Goal: Task Accomplishment & Management: Manage account settings

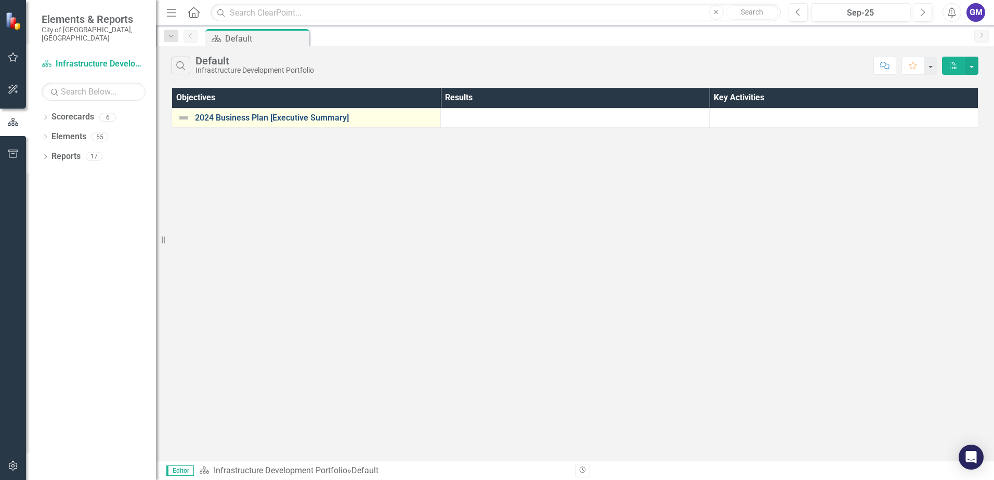
click at [249, 120] on link "2024 Business Plan [Executive Summary]" at bounding box center [315, 117] width 240 height 9
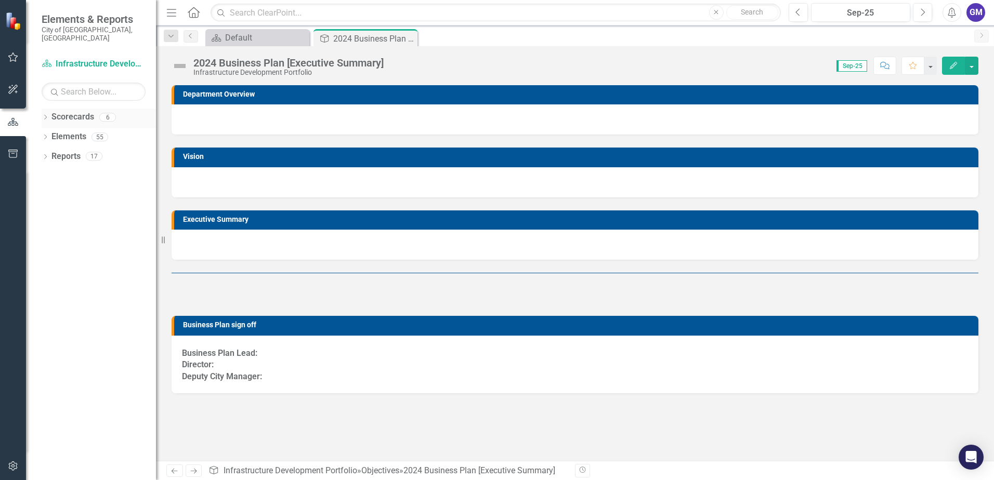
click at [69, 111] on link "Scorecards" at bounding box center [72, 117] width 43 height 12
click at [192, 11] on icon "Home" at bounding box center [194, 12] width 14 height 11
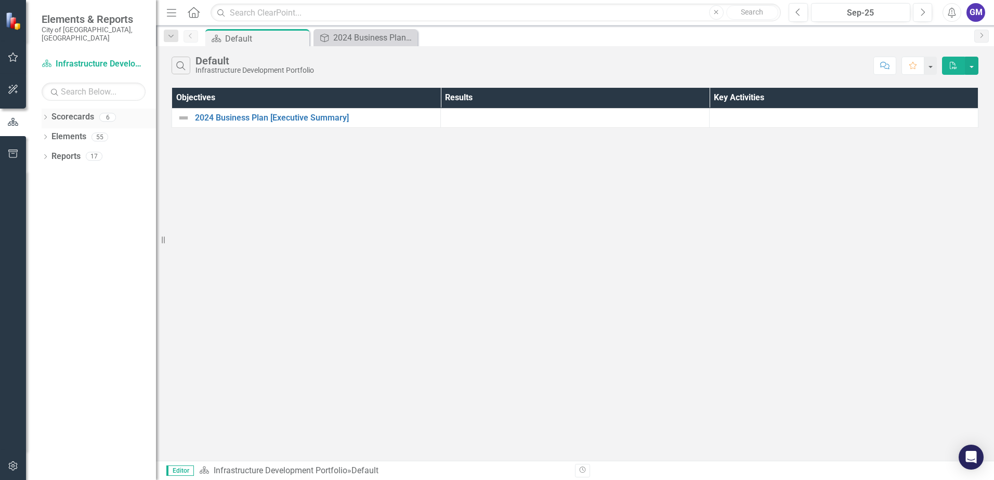
click at [64, 111] on link "Scorecards" at bounding box center [72, 117] width 43 height 12
click at [12, 59] on icon "button" at bounding box center [13, 57] width 11 height 8
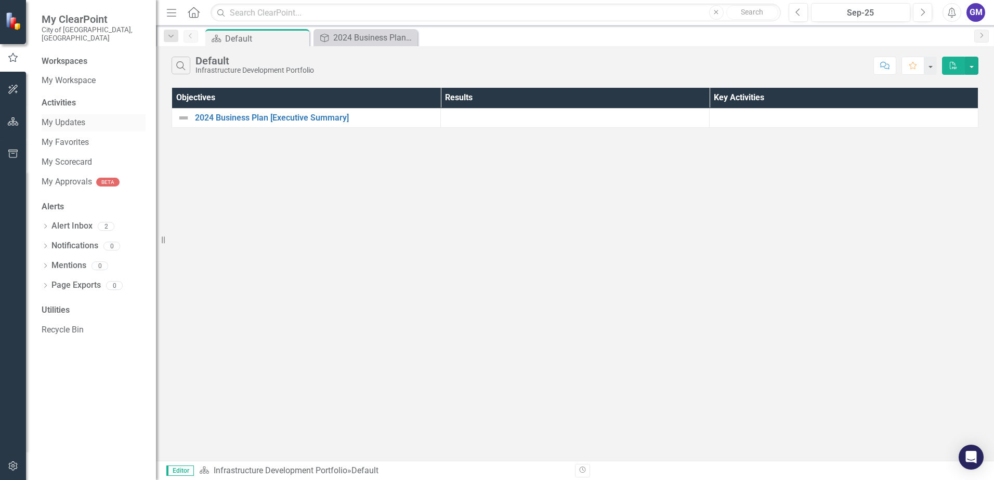
click at [57, 117] on link "My Updates" at bounding box center [94, 123] width 104 height 12
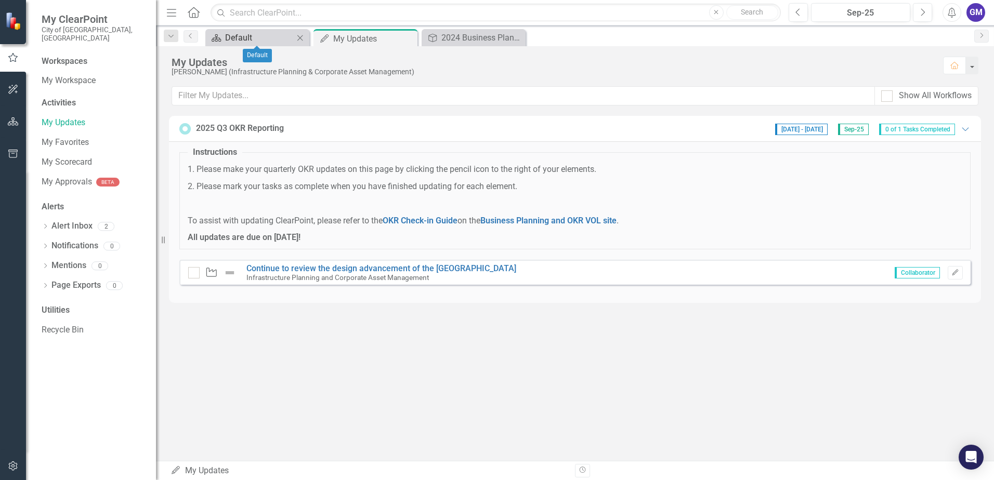
click at [255, 35] on div "Default" at bounding box center [259, 37] width 69 height 13
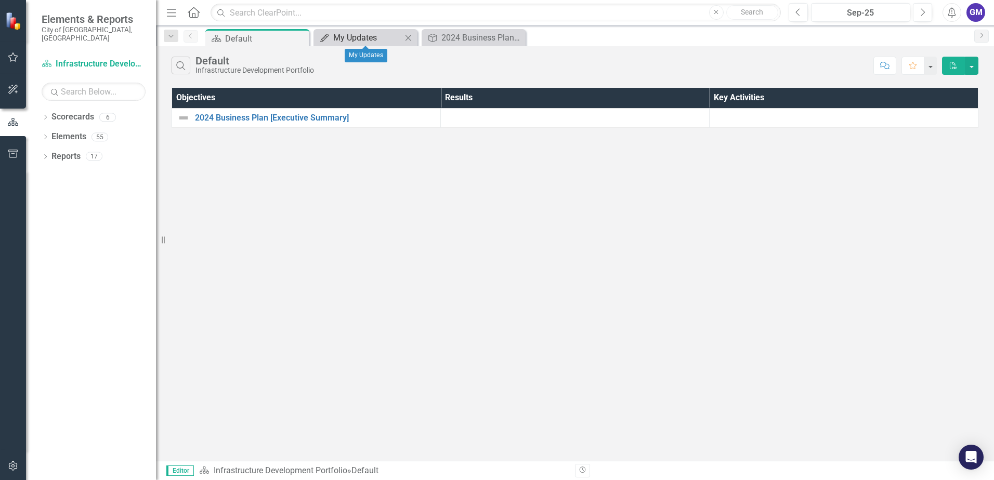
click at [348, 35] on div "My Updates" at bounding box center [367, 37] width 69 height 13
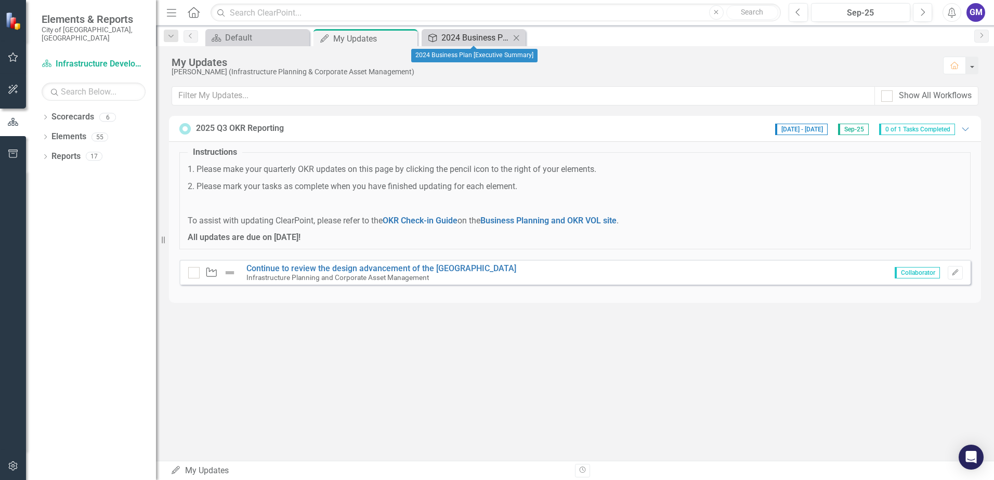
click at [478, 38] on div "2024 Business Plan [Executive Summary]" at bounding box center [475, 37] width 69 height 13
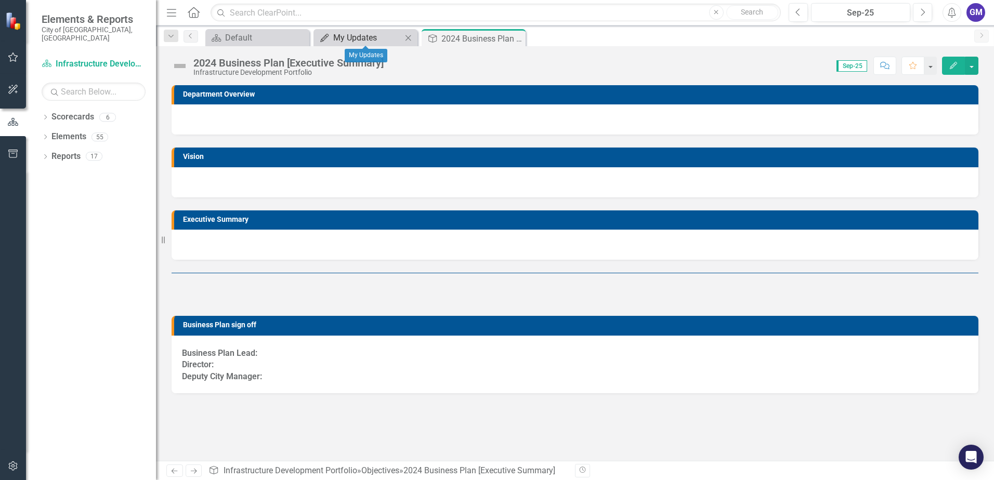
click at [380, 36] on div "My Updates" at bounding box center [367, 37] width 69 height 13
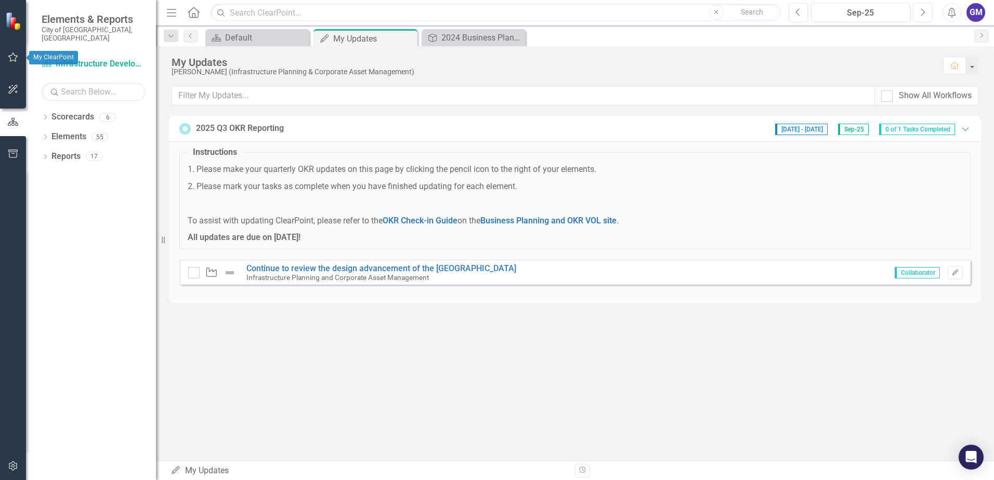
click at [13, 59] on icon "button" at bounding box center [13, 57] width 11 height 8
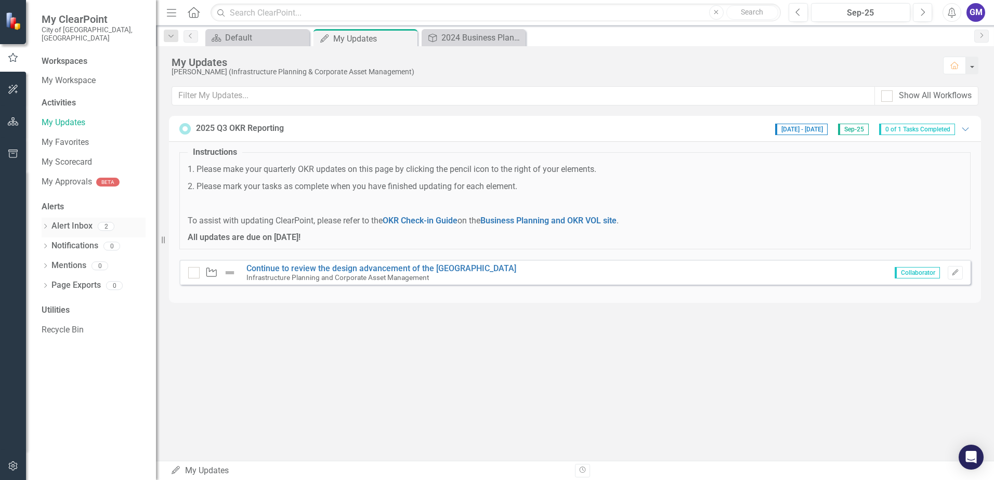
click at [66, 220] on link "Alert Inbox" at bounding box center [71, 226] width 41 height 12
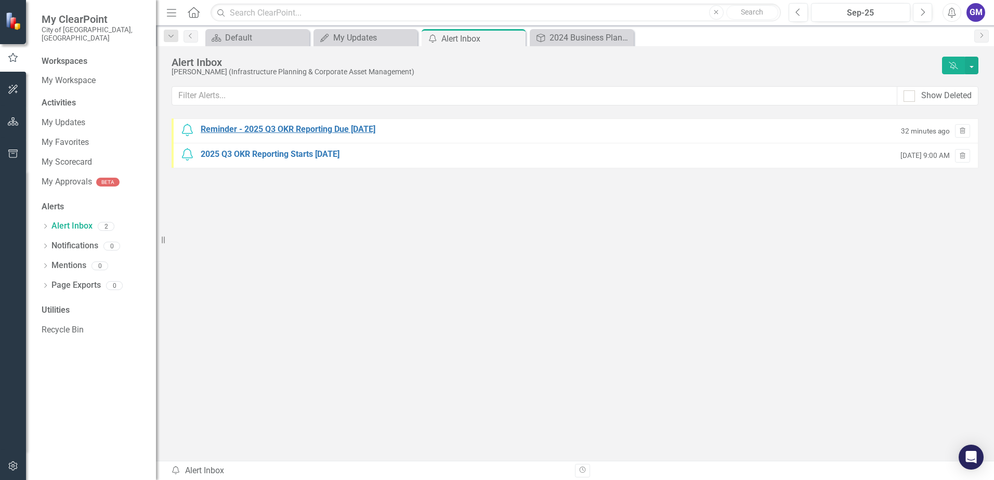
click at [327, 131] on div "Reminder - 2025 Q3 OKR Reporting Due [DATE]" at bounding box center [288, 130] width 175 height 12
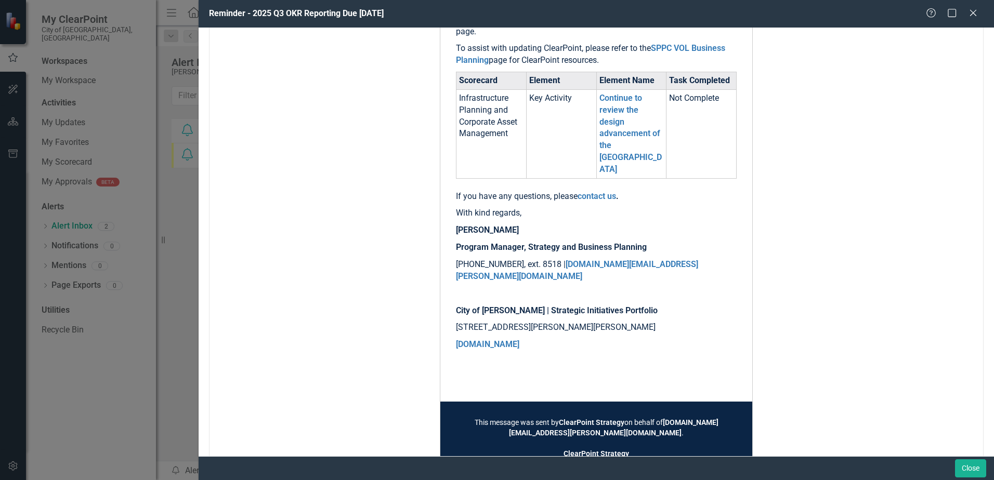
scroll to position [312, 0]
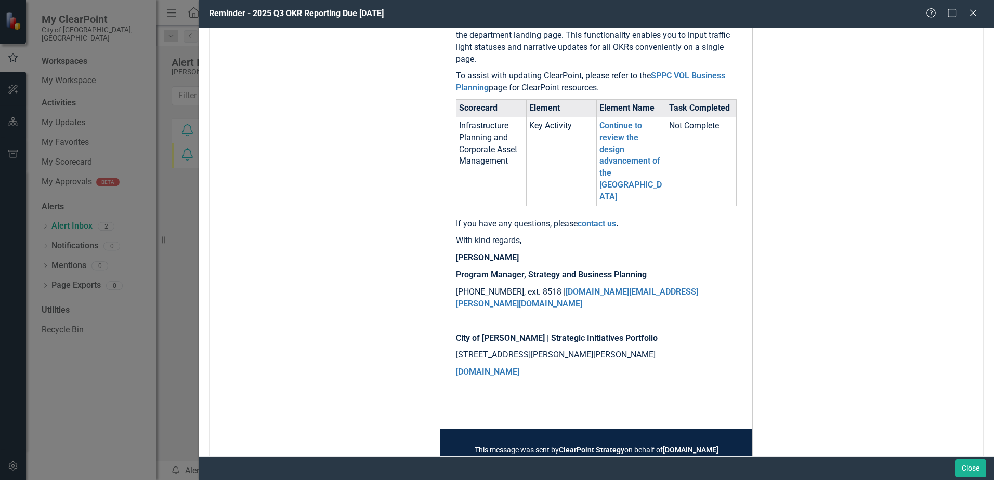
click at [617, 179] on td "Continue to review the design advancement of the [GEOGRAPHIC_DATA]" at bounding box center [631, 161] width 70 height 89
click at [617, 172] on link "Continue to review the design advancement of the [GEOGRAPHIC_DATA]" at bounding box center [630, 161] width 62 height 81
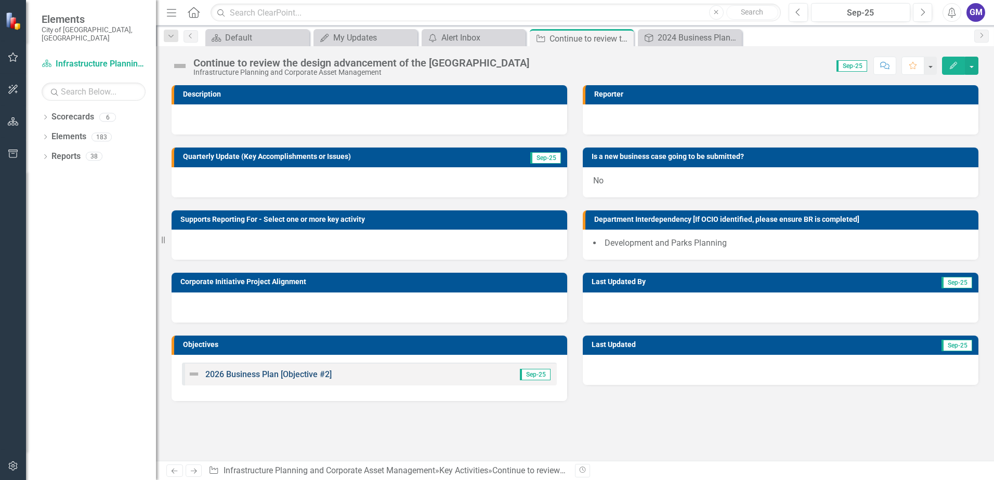
click at [291, 377] on link "2026 Business Plan [Objective #2]" at bounding box center [268, 375] width 126 height 10
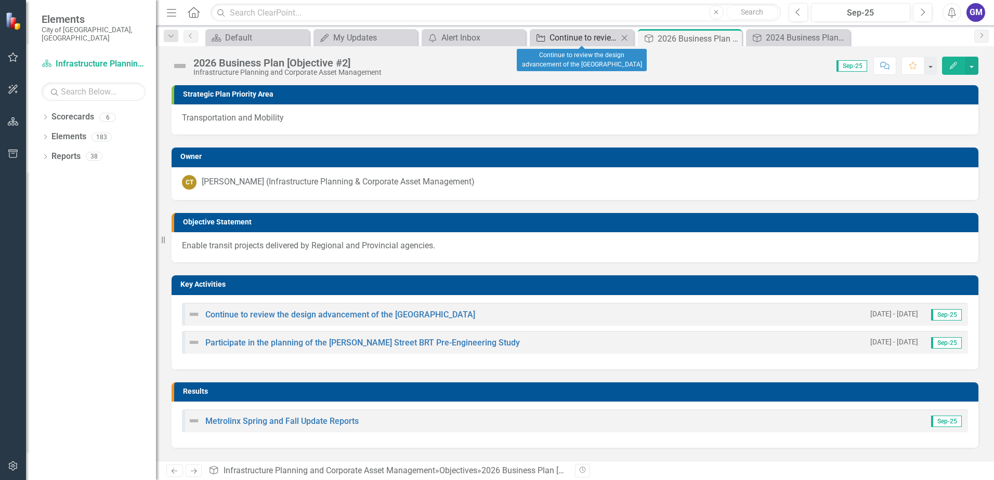
click at [558, 38] on div "Continue to review the design advancement of the [GEOGRAPHIC_DATA]" at bounding box center [584, 37] width 69 height 13
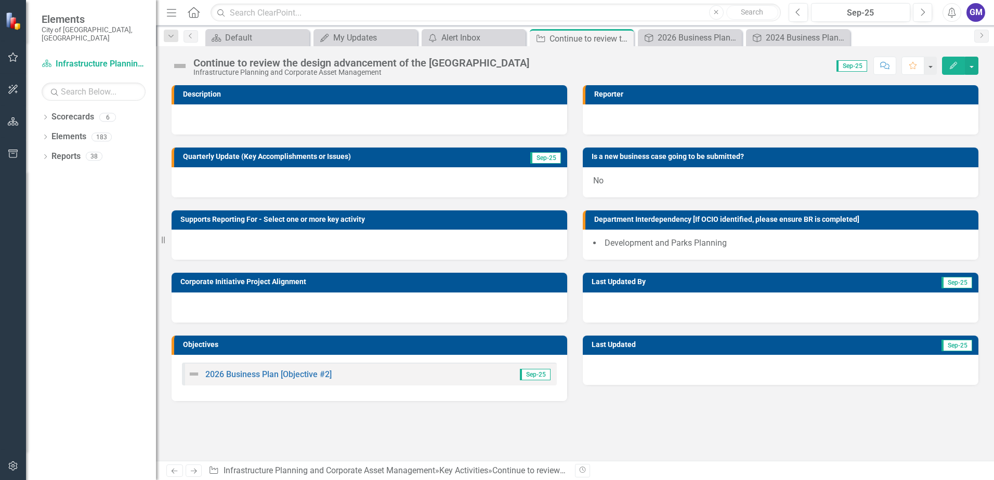
click at [953, 66] on icon "Edit" at bounding box center [953, 65] width 9 height 7
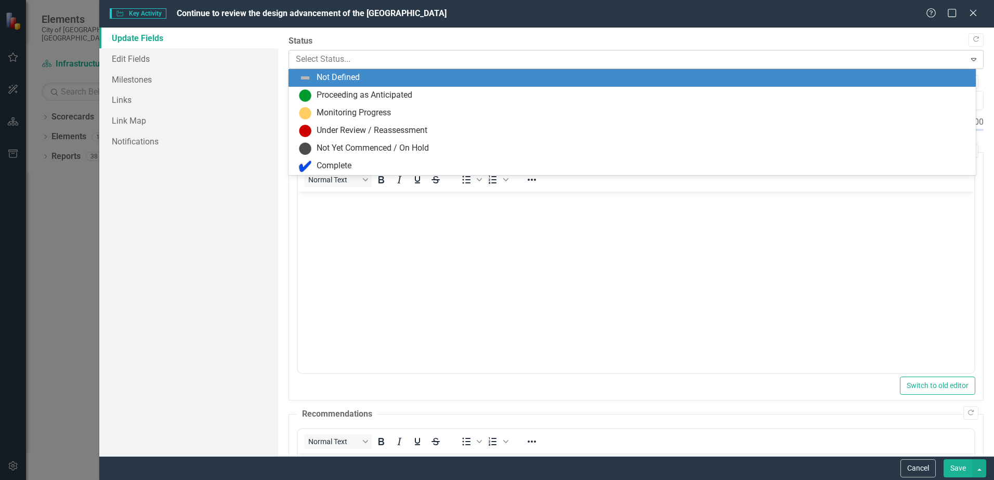
click at [331, 59] on div at bounding box center [627, 60] width 663 height 14
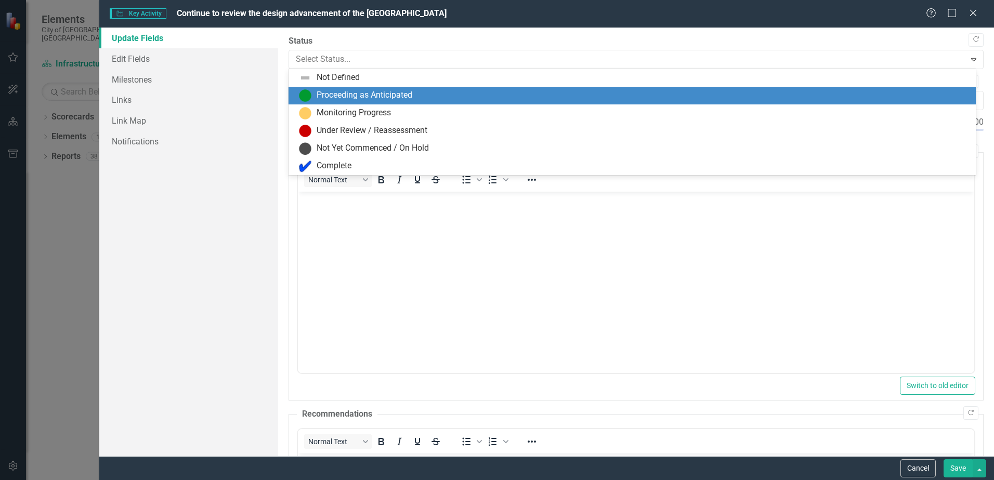
click at [342, 94] on div "Proceeding as Anticipated" at bounding box center [365, 95] width 96 height 12
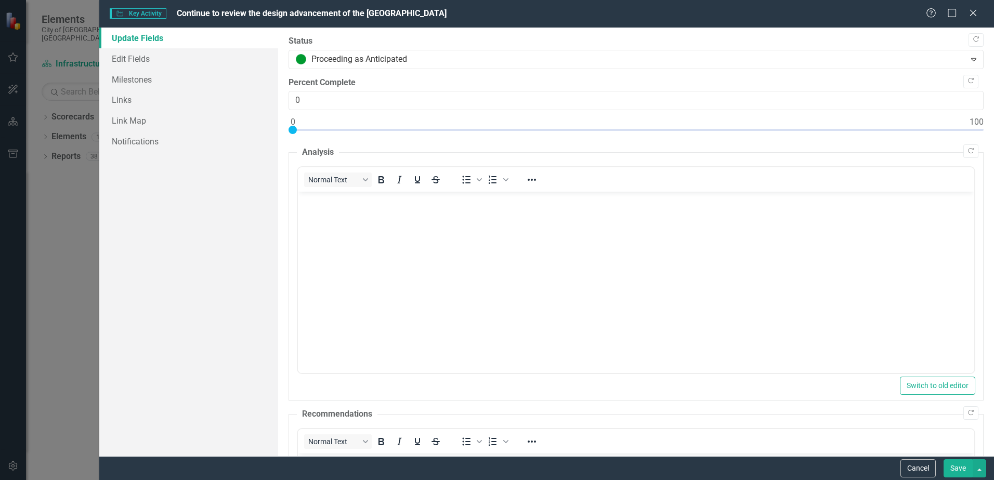
click at [952, 466] on button "Save" at bounding box center [958, 469] width 29 height 18
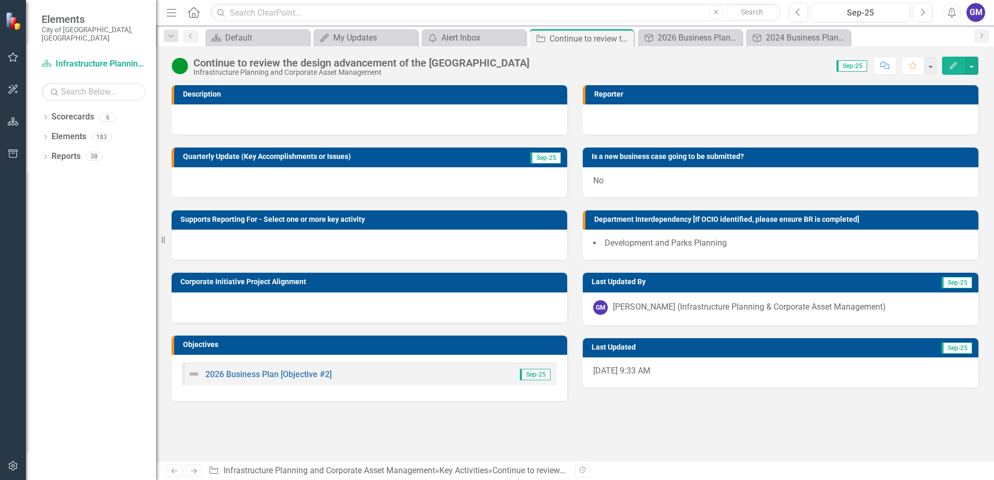
click at [197, 178] on div at bounding box center [370, 182] width 396 height 30
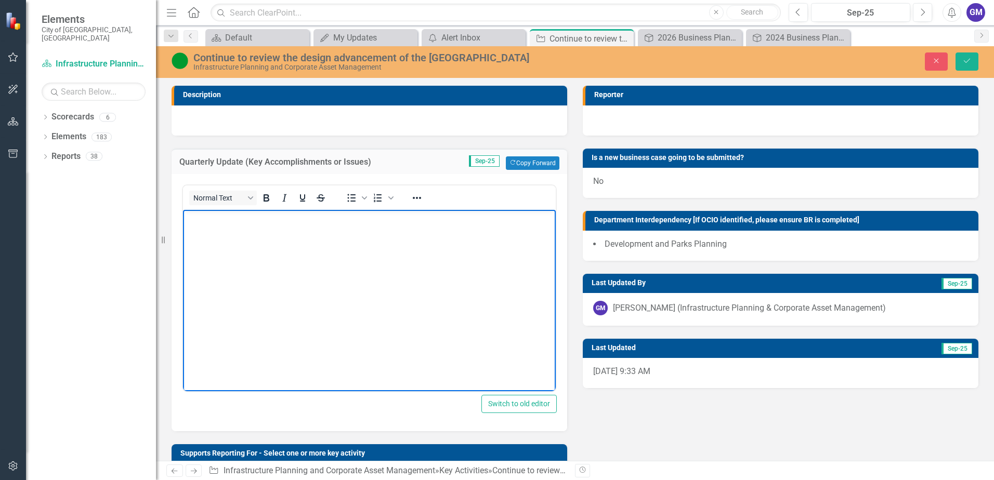
click at [203, 223] on p "Rich Text Area. Press ALT-0 for help." at bounding box center [370, 218] width 368 height 12
click at [199, 221] on p "Rich Text Area. Press ALT-0 for help." at bounding box center [370, 218] width 368 height 12
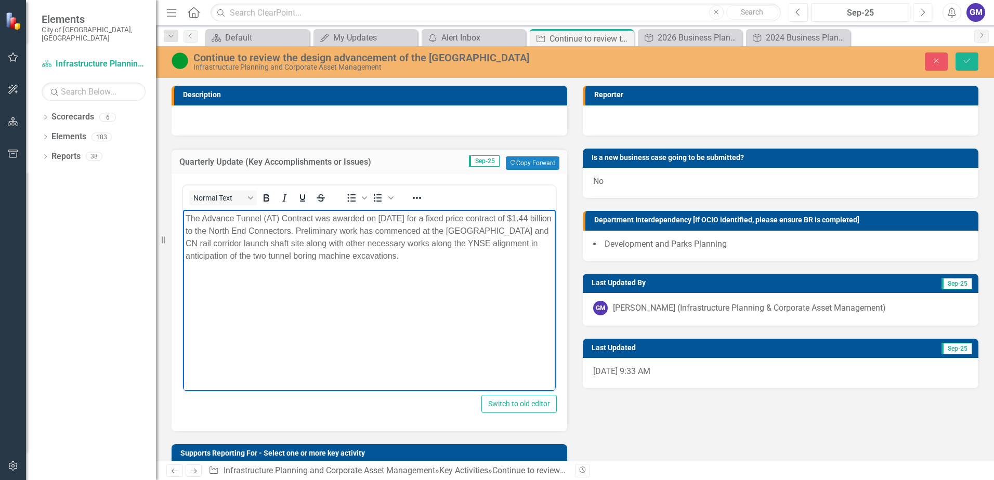
click at [419, 260] on p "The Advance Tunnel (AT) Contract was awarded on [DATE] for a fixed price contra…" at bounding box center [370, 237] width 368 height 50
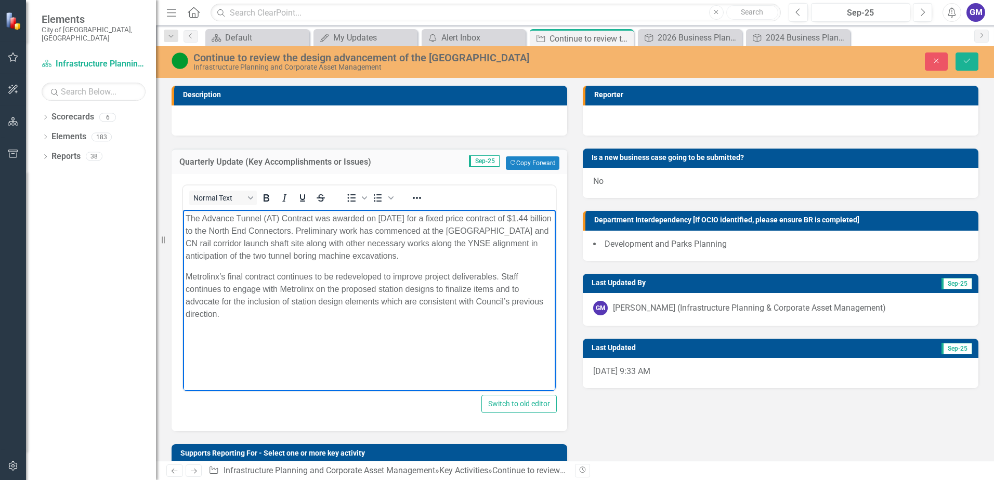
click at [192, 348] on body "The Advance Tunnel (AT) Contract was awarded on [DATE] for a fixed price contra…" at bounding box center [369, 288] width 373 height 156
click at [230, 318] on p "Metrolinx’s final contract continues to be redeveloped to improve project deliv…" at bounding box center [370, 295] width 368 height 50
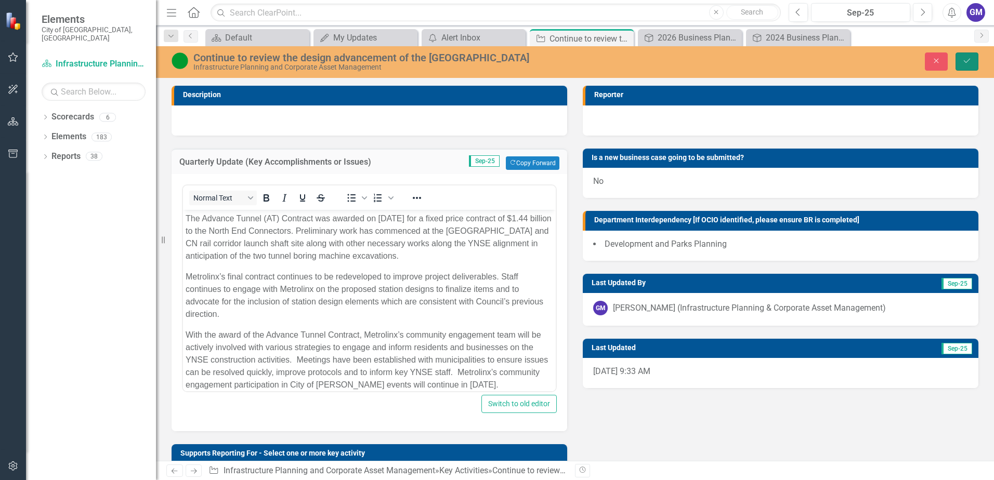
click at [969, 61] on icon "Save" at bounding box center [966, 60] width 9 height 7
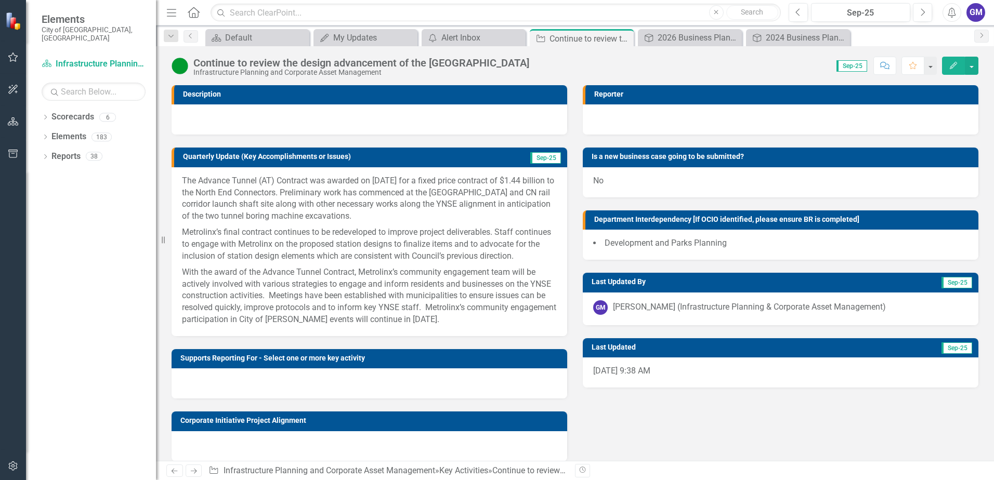
click at [201, 114] on div at bounding box center [370, 119] width 396 height 30
click at [333, 111] on div at bounding box center [370, 119] width 396 height 30
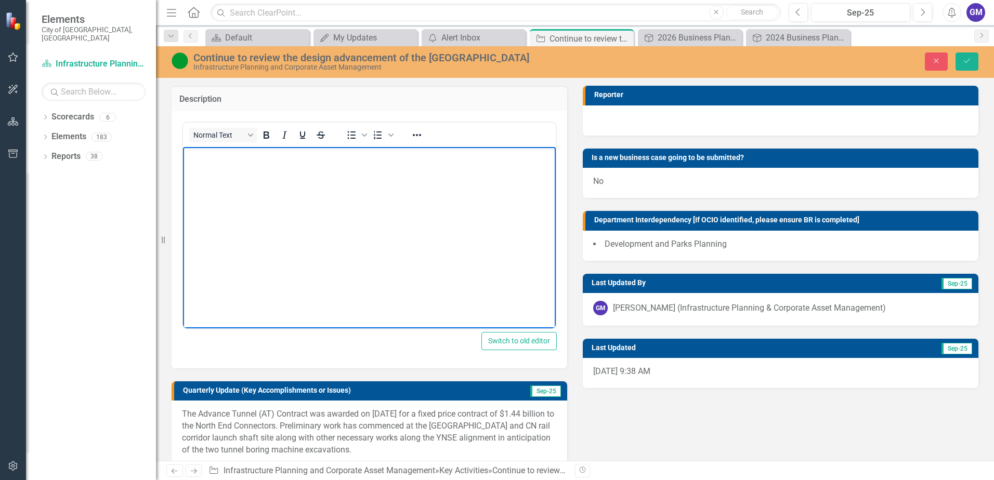
click at [191, 161] on p "Rich Text Area. Press ALT-0 for help." at bounding box center [370, 155] width 368 height 12
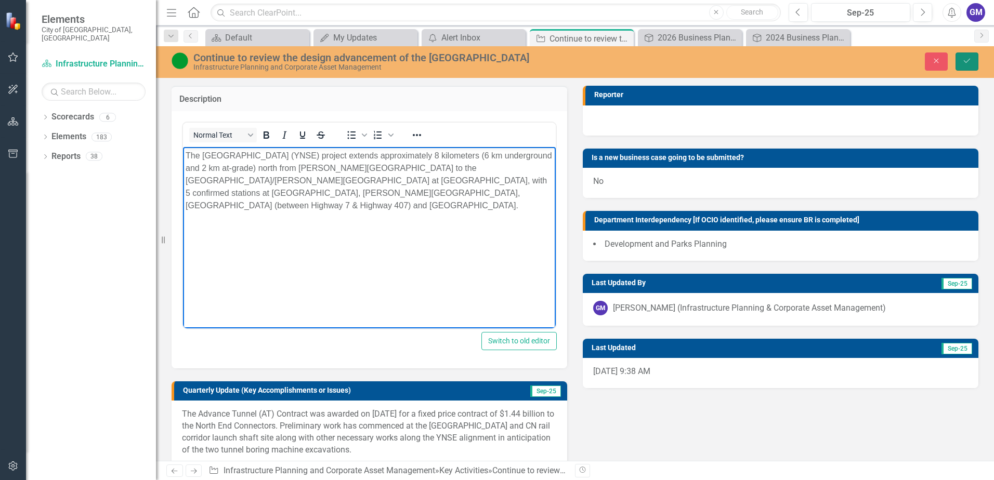
click at [968, 55] on button "Save" at bounding box center [967, 62] width 23 height 18
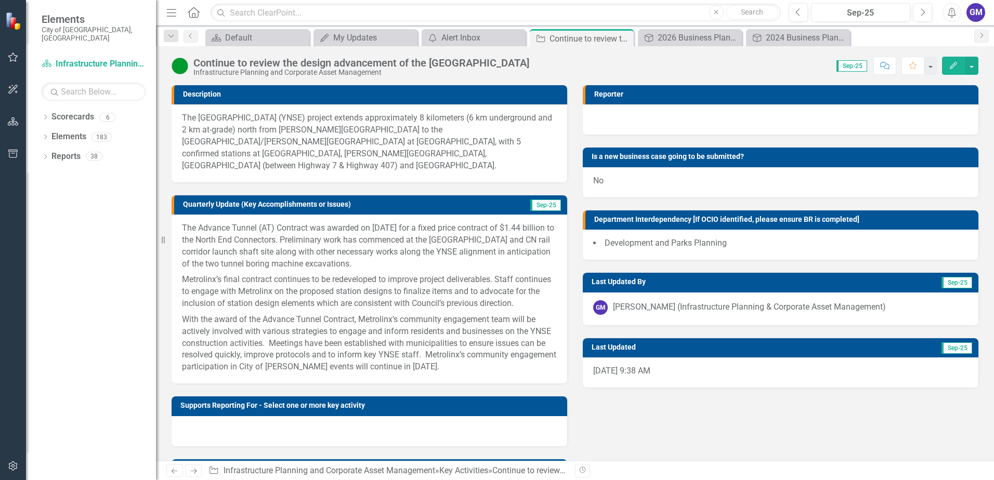
scroll to position [52, 0]
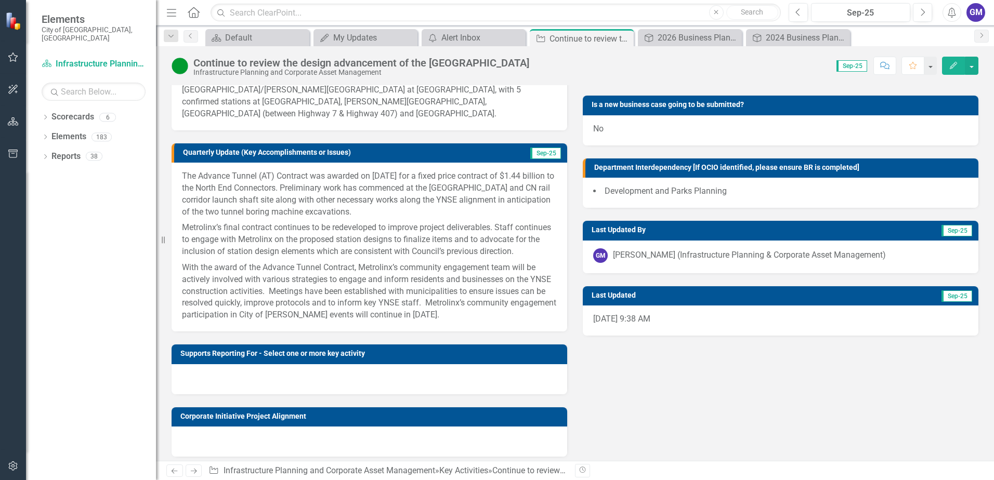
click at [660, 195] on span "Development and Parks Planning" at bounding box center [666, 191] width 122 height 10
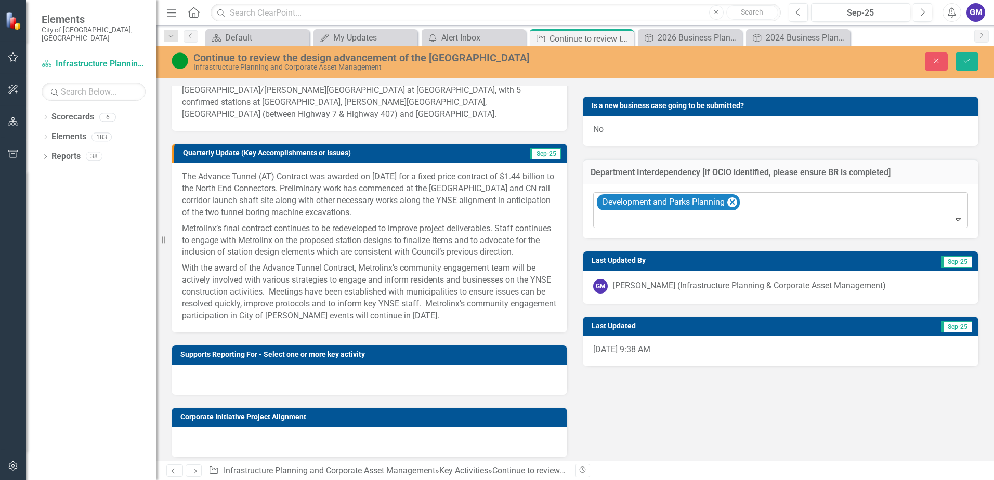
click at [953, 220] on icon "Expand" at bounding box center [958, 219] width 10 height 8
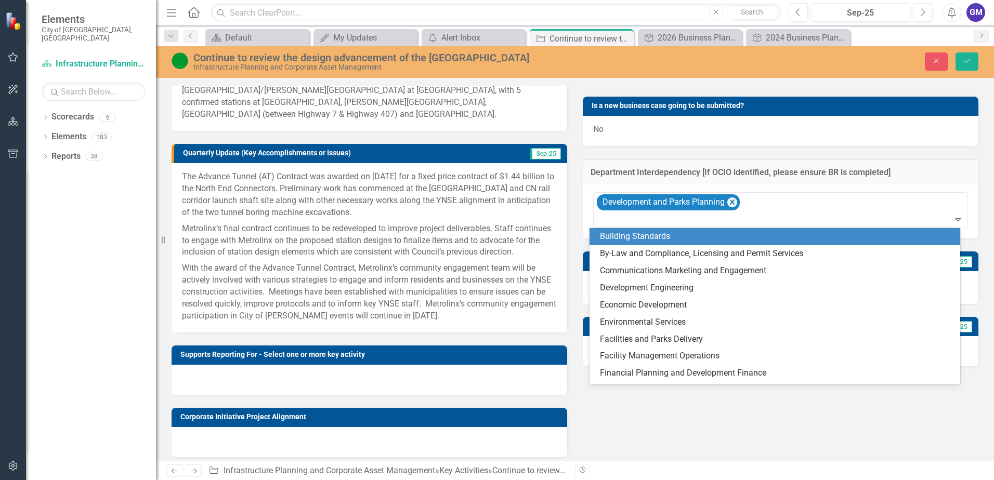
click at [656, 239] on div "Building Standards" at bounding box center [777, 237] width 355 height 12
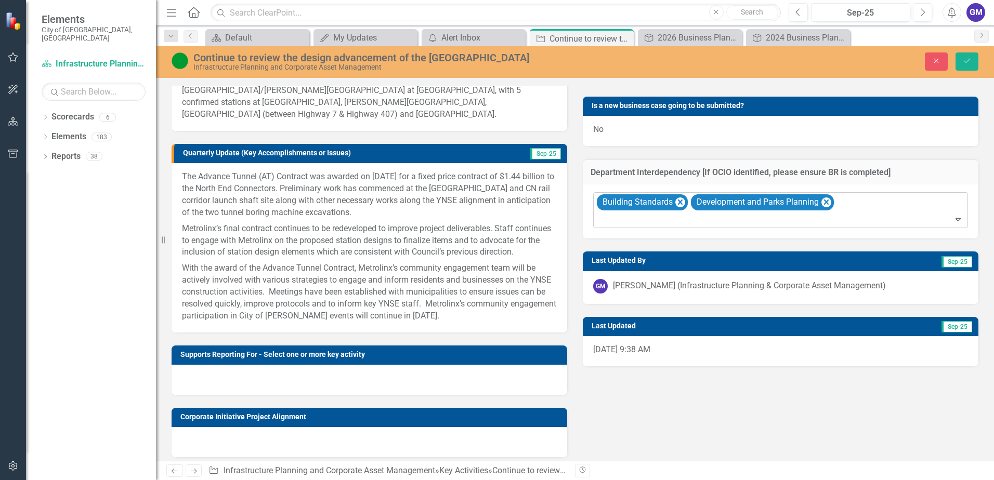
click at [953, 219] on icon "Expand" at bounding box center [958, 219] width 10 height 8
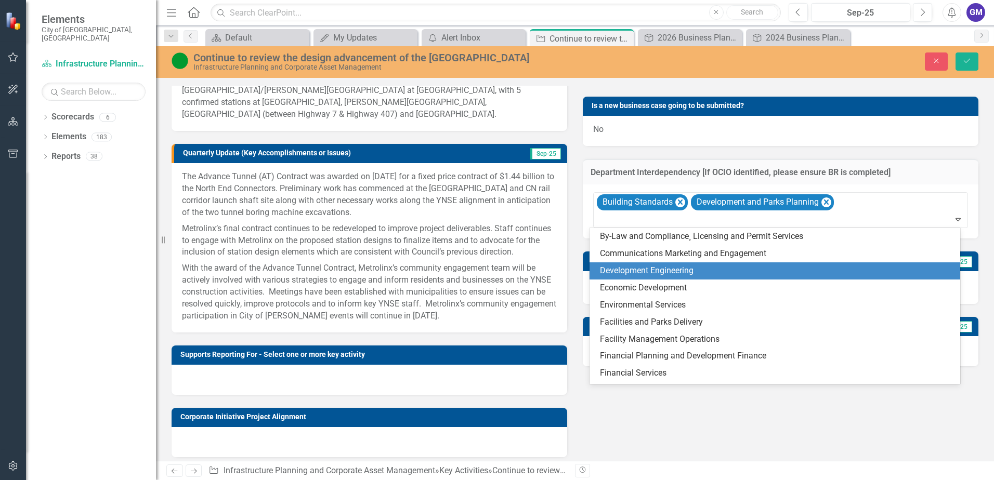
click at [682, 268] on div "Development Engineering" at bounding box center [777, 271] width 355 height 12
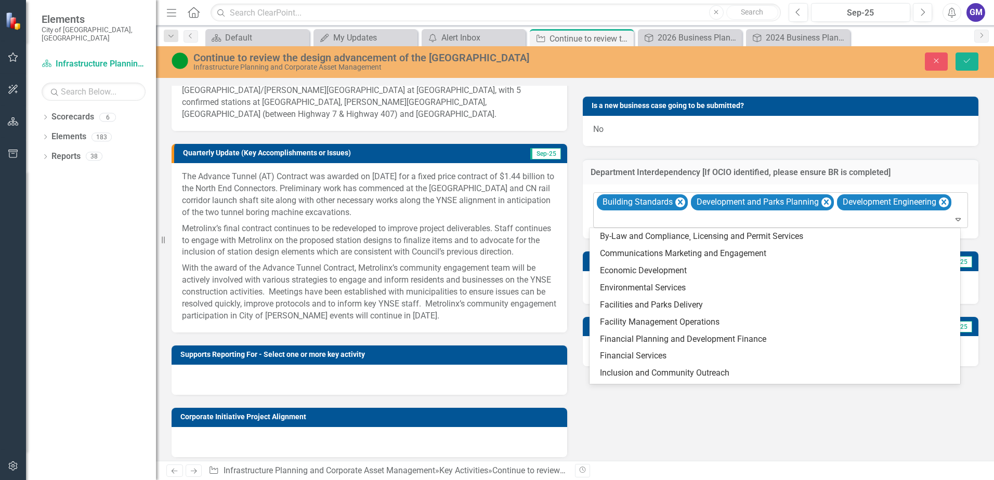
click at [956, 221] on icon at bounding box center [958, 219] width 5 height 3
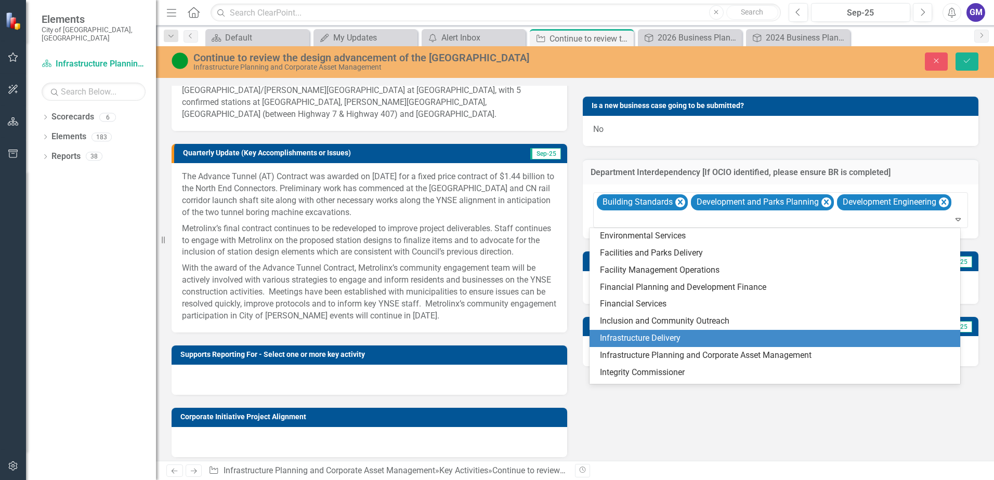
click at [664, 336] on div "Infrastructure Delivery" at bounding box center [777, 339] width 355 height 12
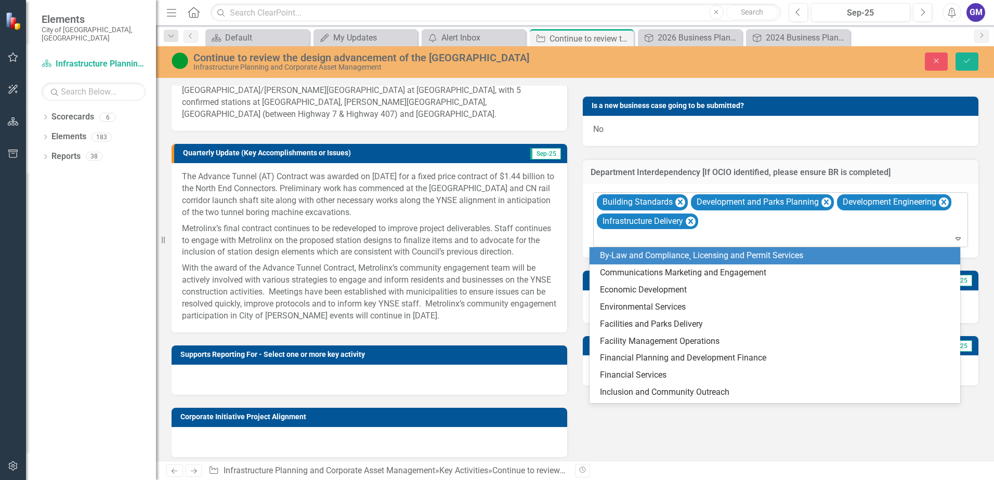
click at [953, 240] on icon "Expand" at bounding box center [958, 238] width 10 height 8
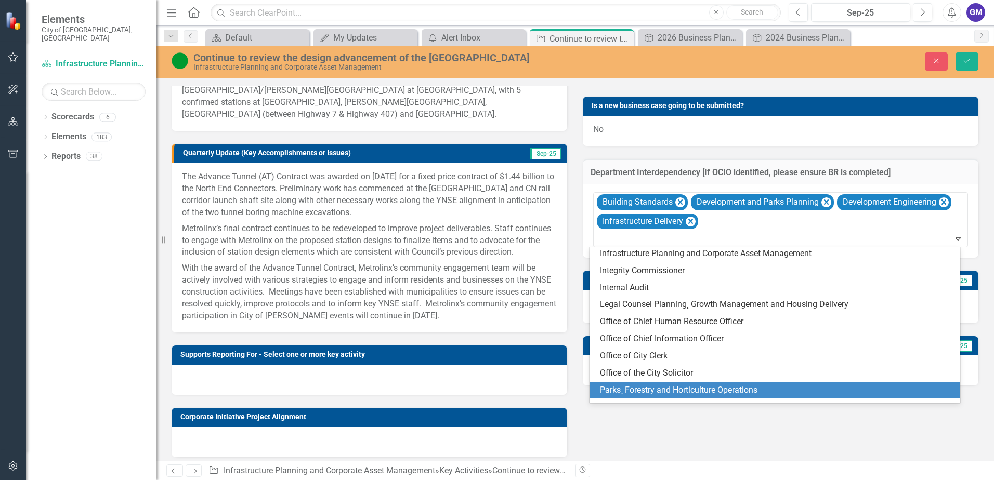
scroll to position [208, 0]
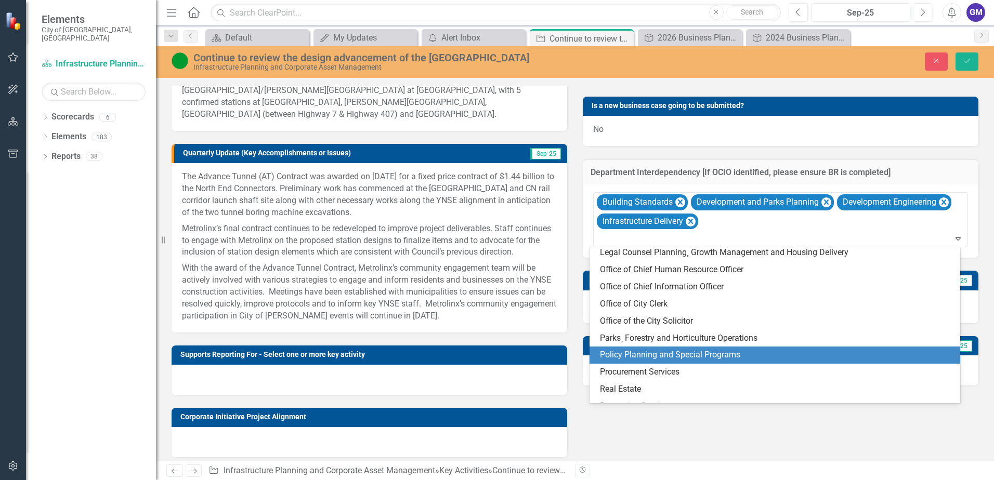
click at [703, 355] on div "Policy Planning and Special Programs" at bounding box center [777, 355] width 355 height 12
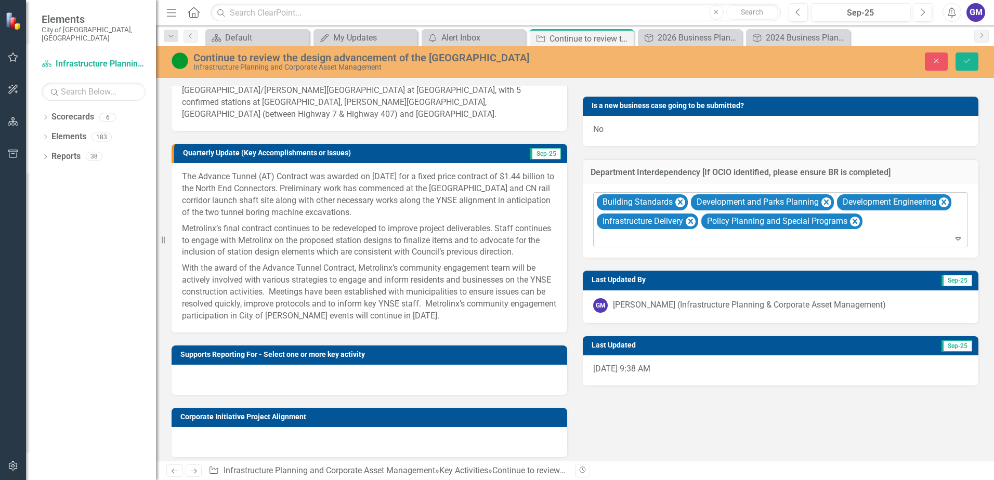
click at [956, 240] on icon at bounding box center [958, 239] width 5 height 3
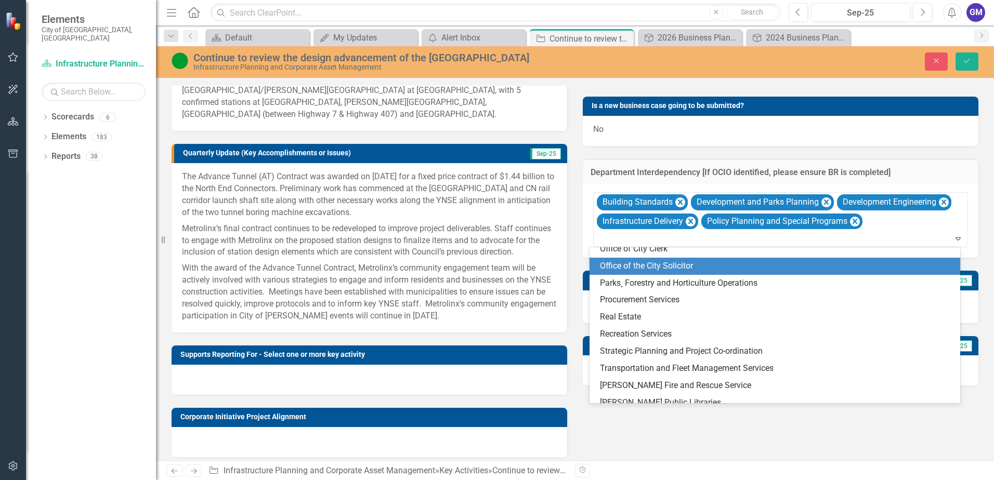
scroll to position [271, 0]
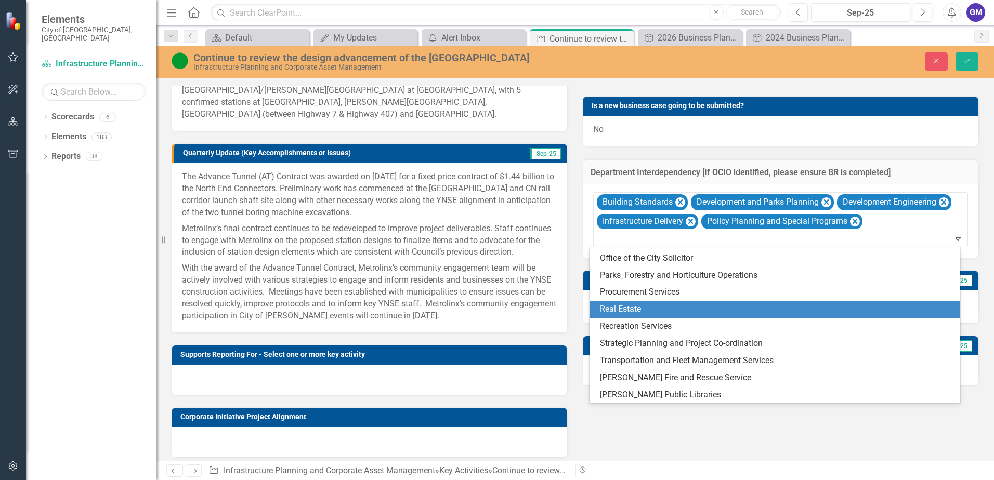
click at [633, 311] on div "Real Estate" at bounding box center [777, 310] width 355 height 12
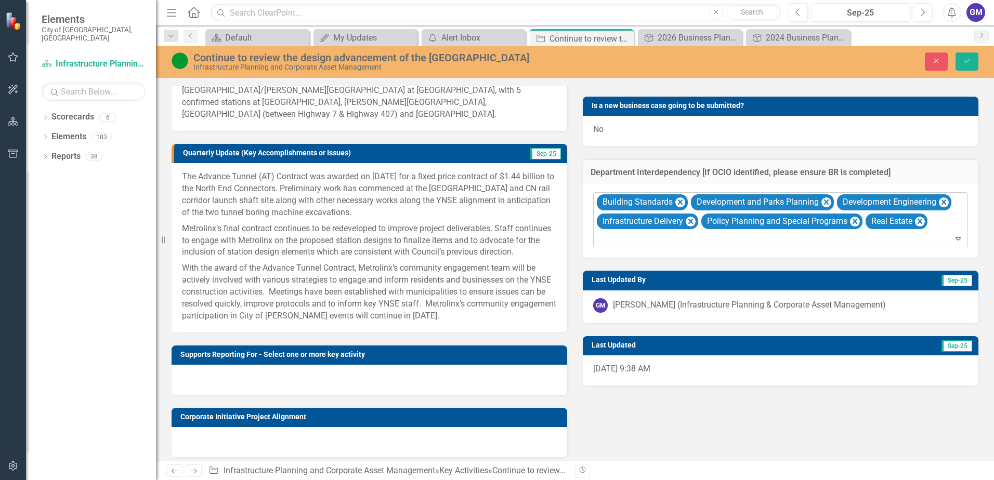
click at [953, 240] on icon "Expand" at bounding box center [958, 238] width 10 height 8
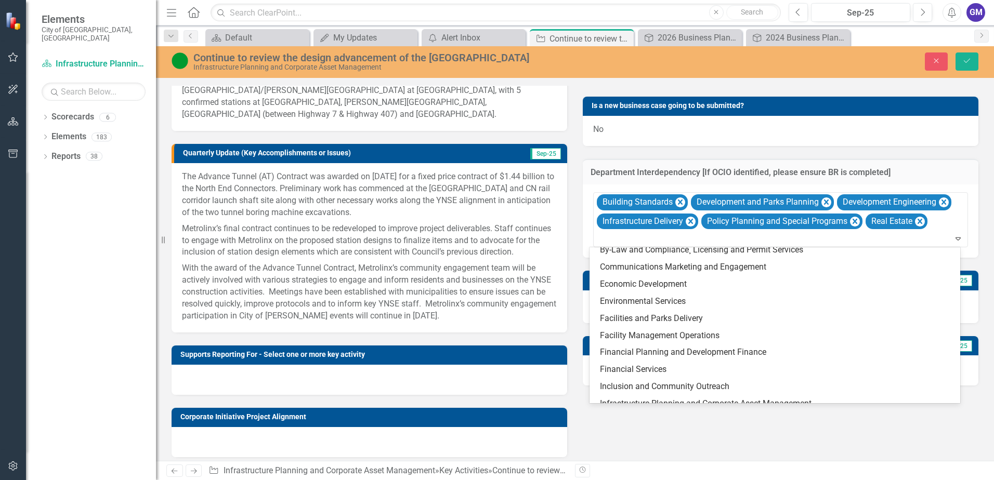
scroll to position [0, 0]
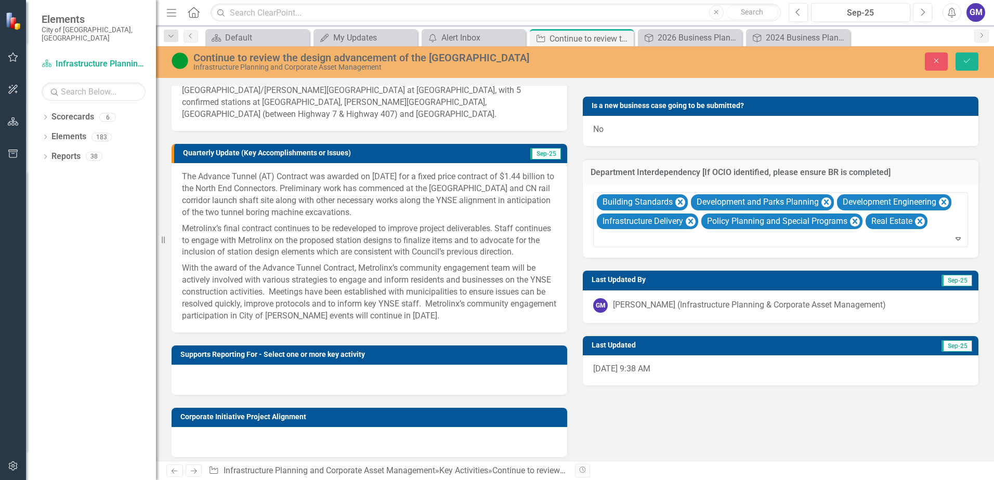
click at [788, 439] on div "Description The [GEOGRAPHIC_DATA] (YNSE) project extends approximately 8 kilome…" at bounding box center [575, 278] width 822 height 515
click at [969, 60] on icon "submit" at bounding box center [967, 61] width 6 height 4
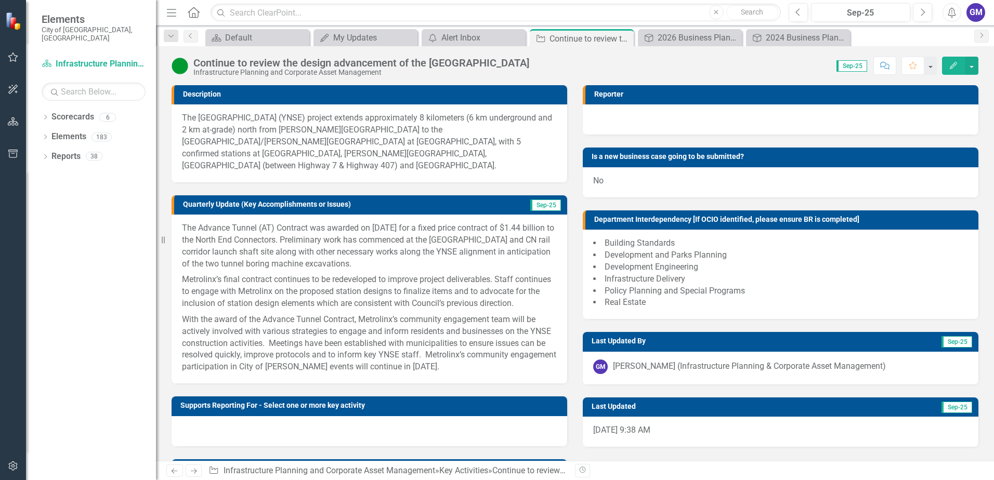
click at [856, 93] on h3 "Reporter" at bounding box center [783, 94] width 379 height 8
click at [634, 119] on div at bounding box center [781, 119] width 396 height 30
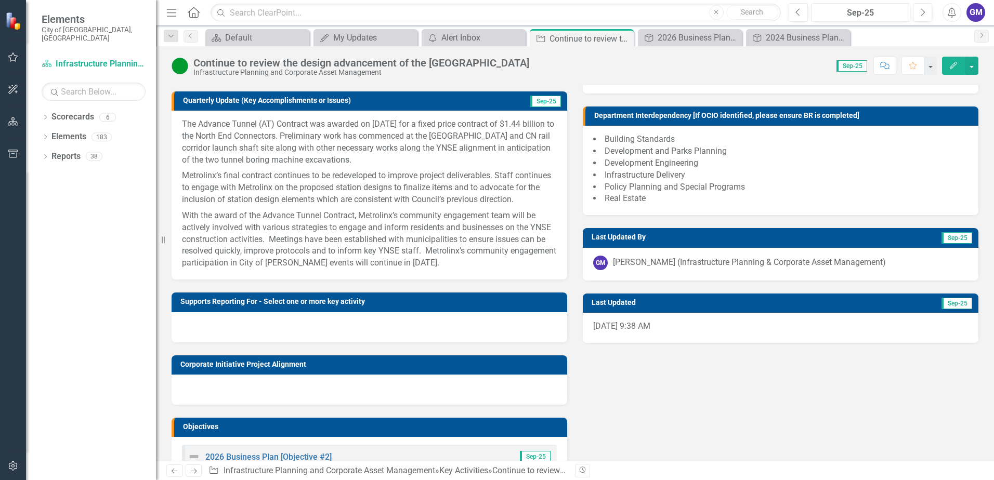
scroll to position [137, 0]
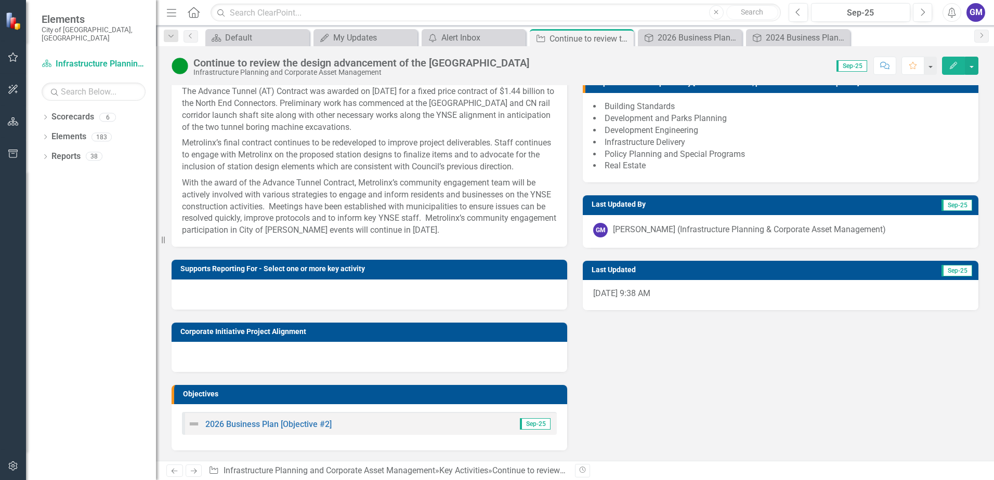
click at [279, 292] on div at bounding box center [370, 295] width 396 height 30
click at [342, 294] on div at bounding box center [370, 295] width 396 height 30
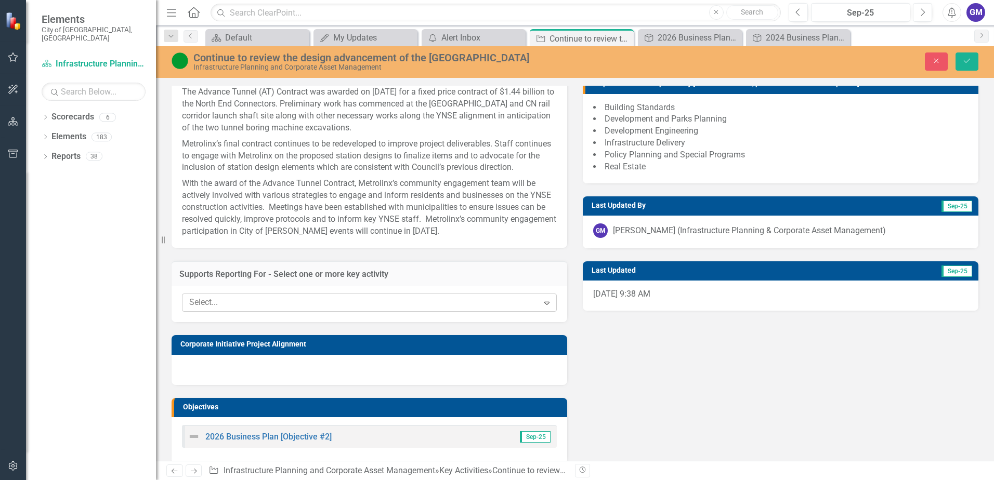
click at [544, 304] on icon "Expand" at bounding box center [547, 303] width 10 height 8
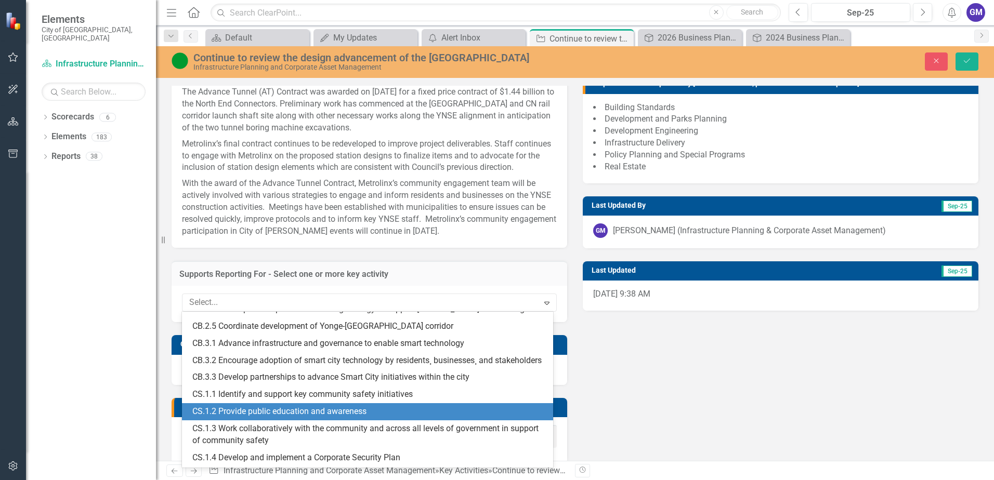
scroll to position [312, 0]
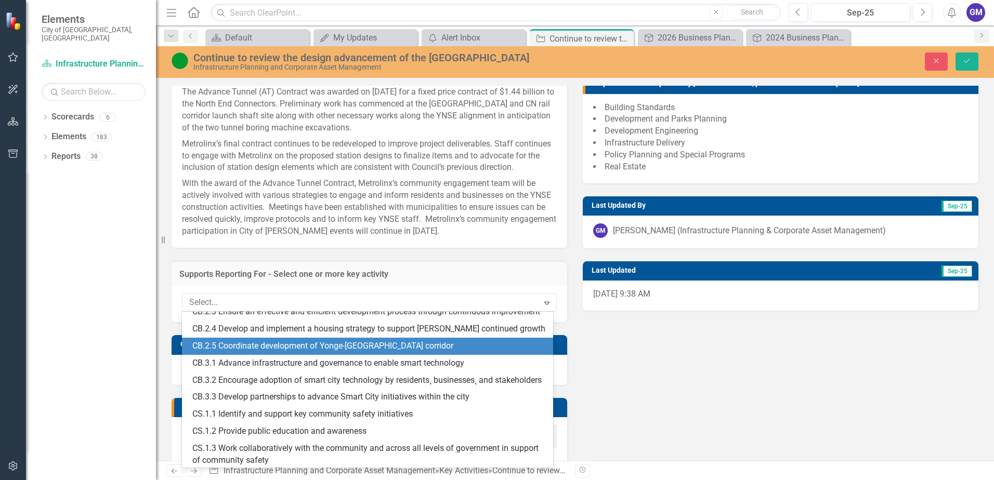
click at [335, 352] on div "CB.2.5 Coordinate development of Yonge-[GEOGRAPHIC_DATA] corridor" at bounding box center [369, 347] width 355 height 12
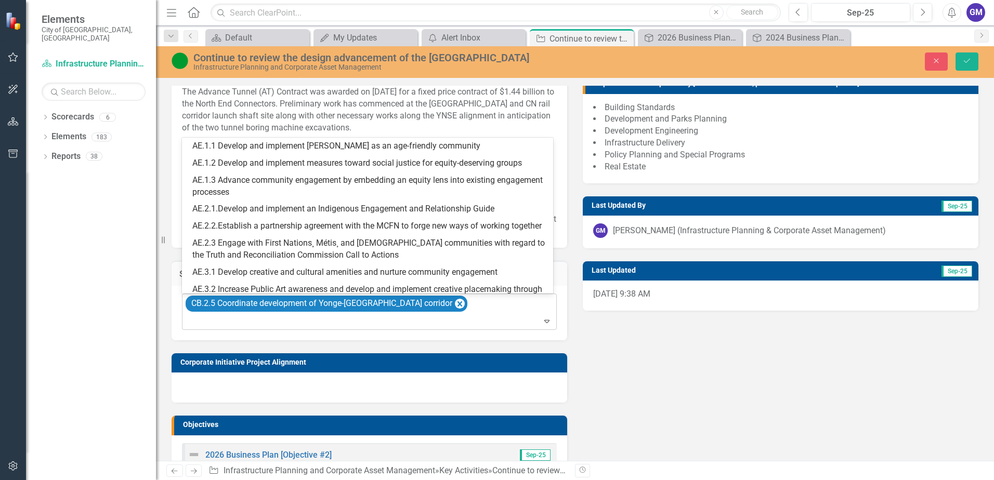
click at [543, 321] on icon "Expand" at bounding box center [547, 321] width 10 height 8
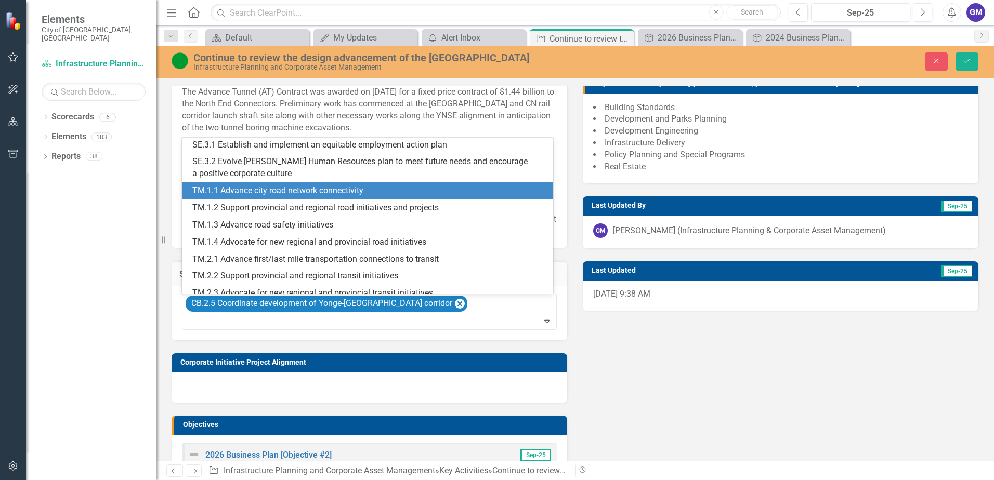
scroll to position [1130, 0]
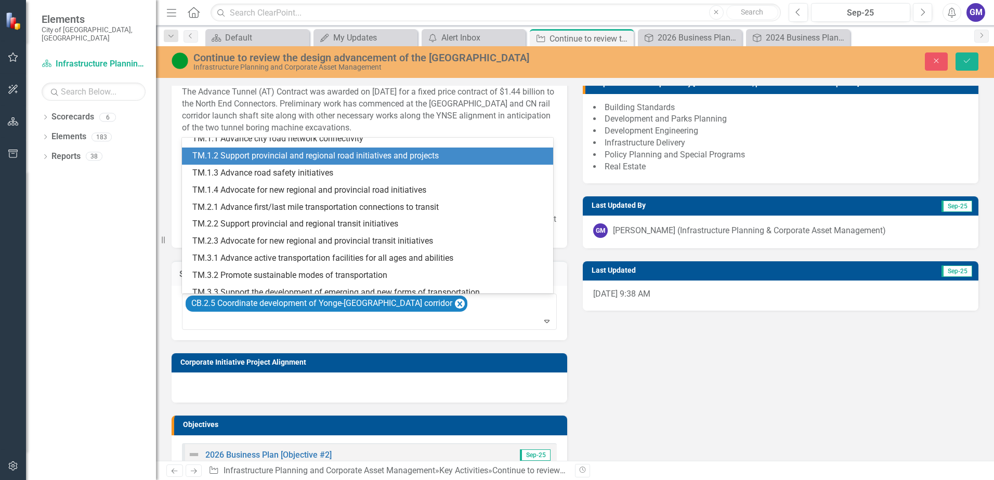
click at [382, 162] on div "TM.1.2 Support provincial and regional road initiatives and projects" at bounding box center [369, 156] width 355 height 12
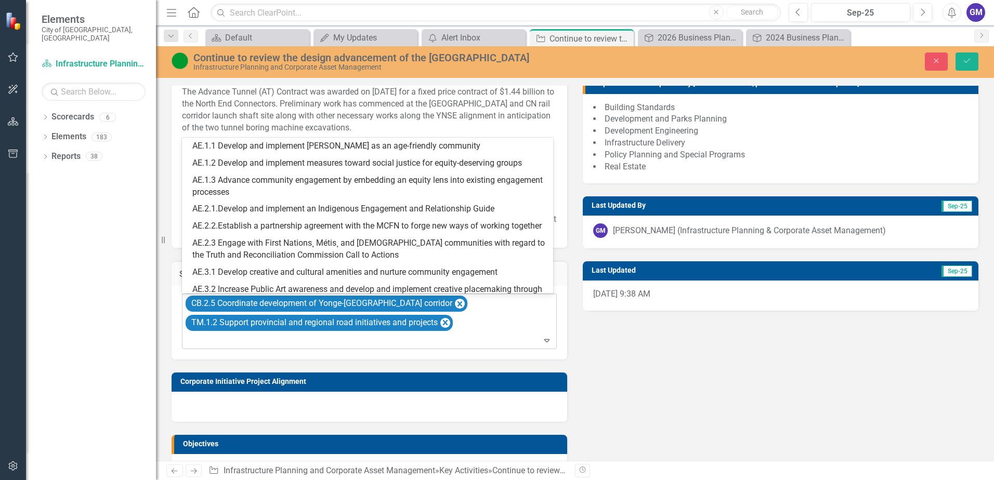
click at [544, 343] on icon "Expand" at bounding box center [547, 340] width 10 height 8
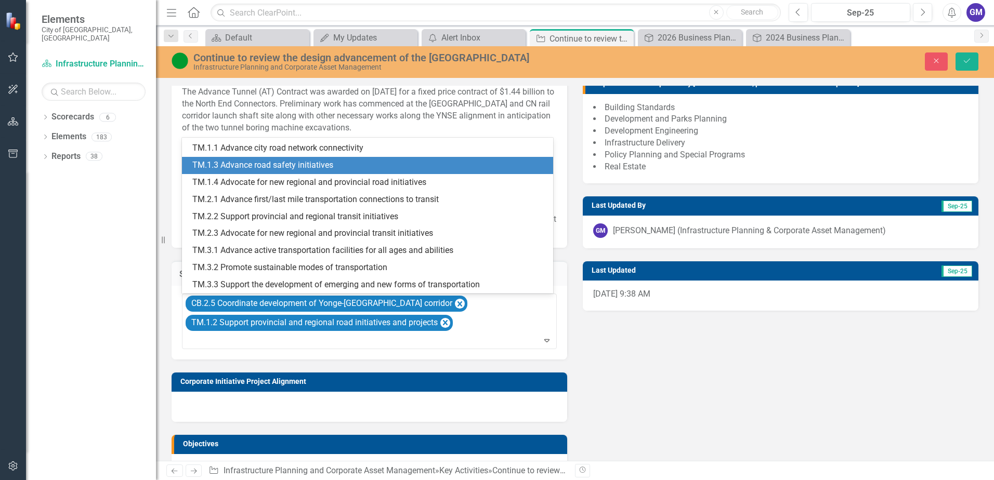
scroll to position [1168, 0]
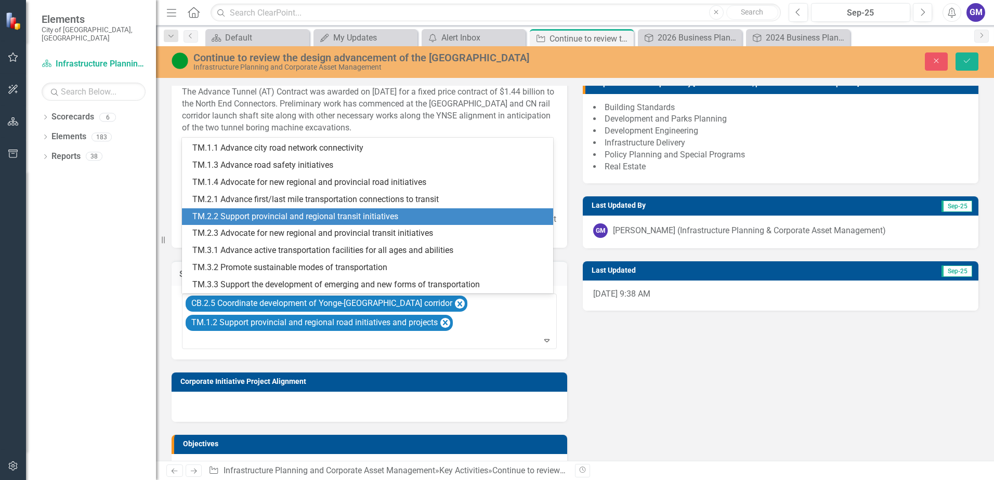
click at [362, 215] on div "TM.2.2 Support provincial and regional transit initiatives" at bounding box center [369, 217] width 355 height 12
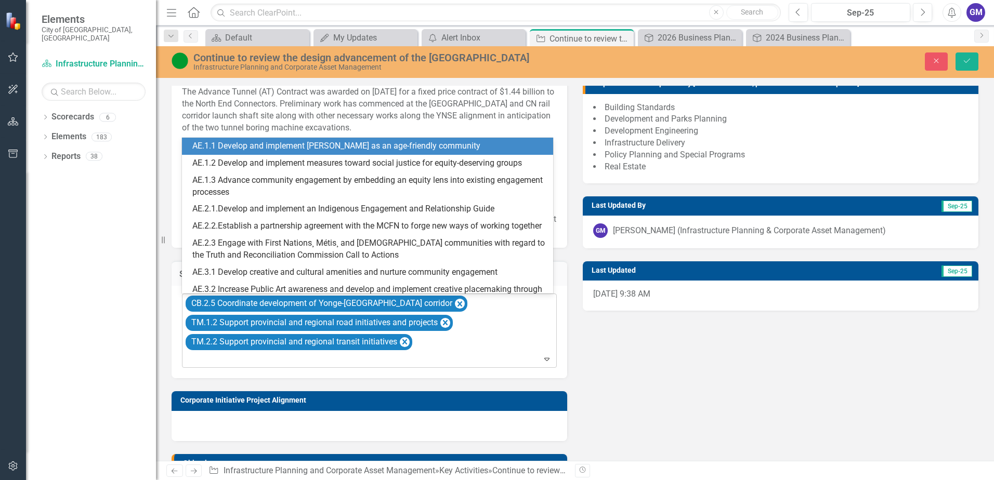
click at [544, 361] on icon at bounding box center [546, 359] width 5 height 3
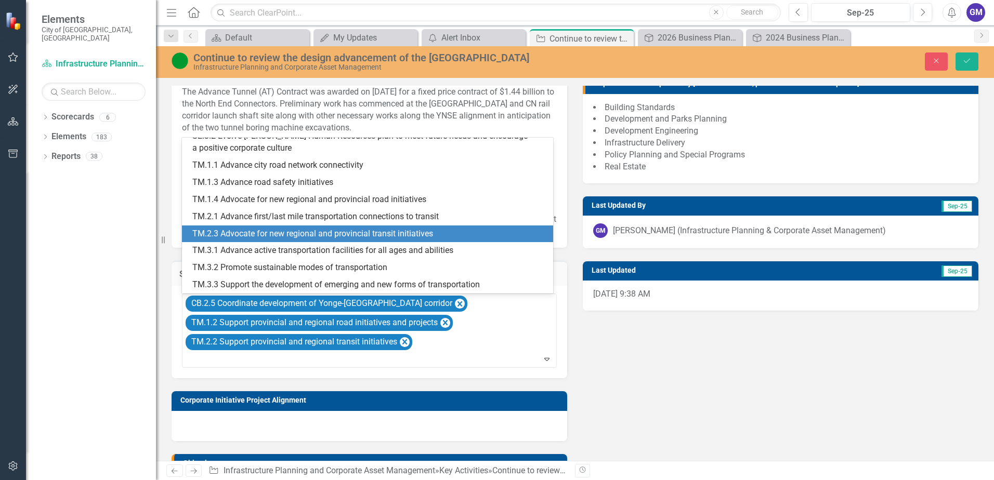
scroll to position [1151, 0]
click at [411, 237] on div "TM.2.3 Advocate for new regional and provincial transit initiatives" at bounding box center [369, 234] width 355 height 12
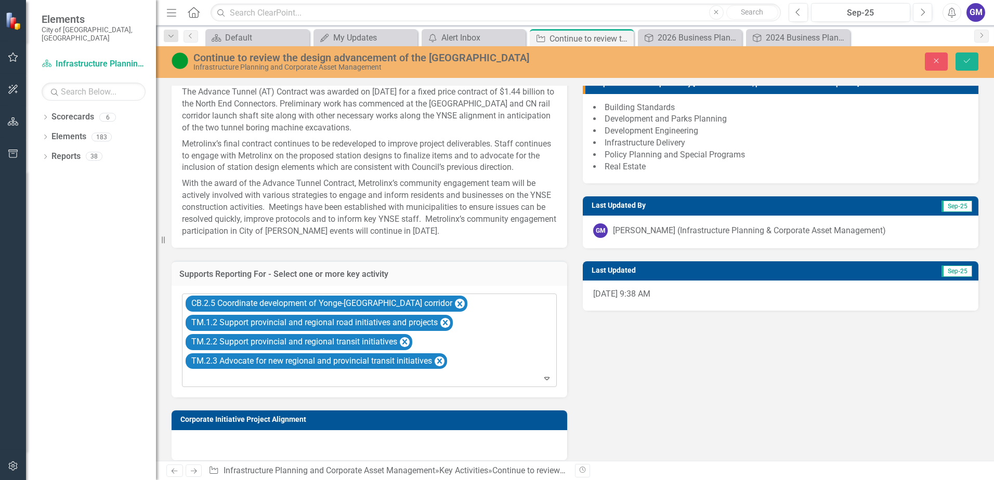
click at [544, 380] on icon at bounding box center [546, 378] width 5 height 3
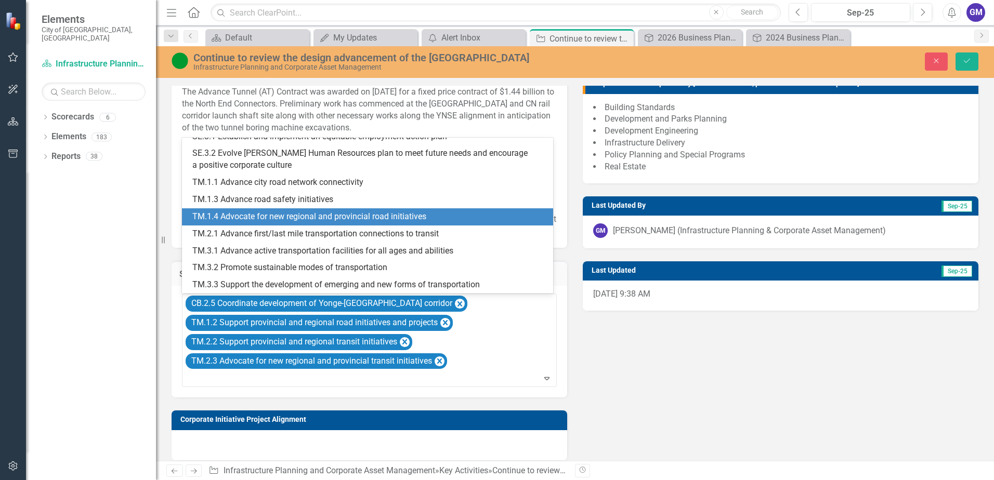
scroll to position [1133, 0]
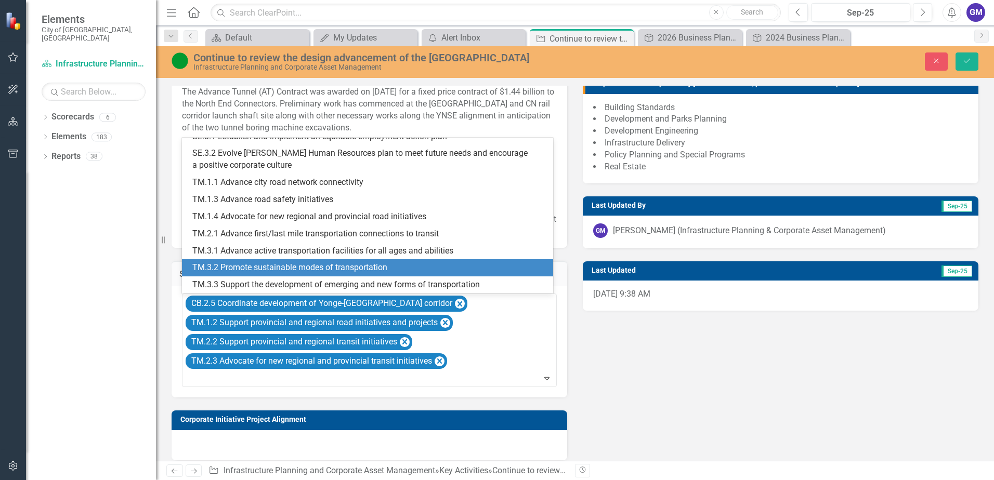
click at [337, 267] on div "TM.3.2 Promote sustainable modes of transportation" at bounding box center [369, 268] width 355 height 12
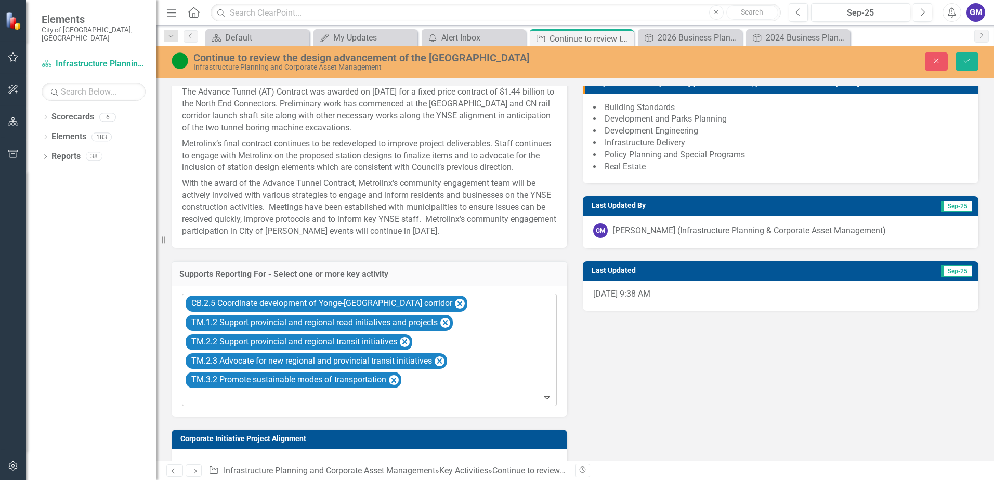
click at [543, 398] on icon "Expand" at bounding box center [547, 398] width 10 height 8
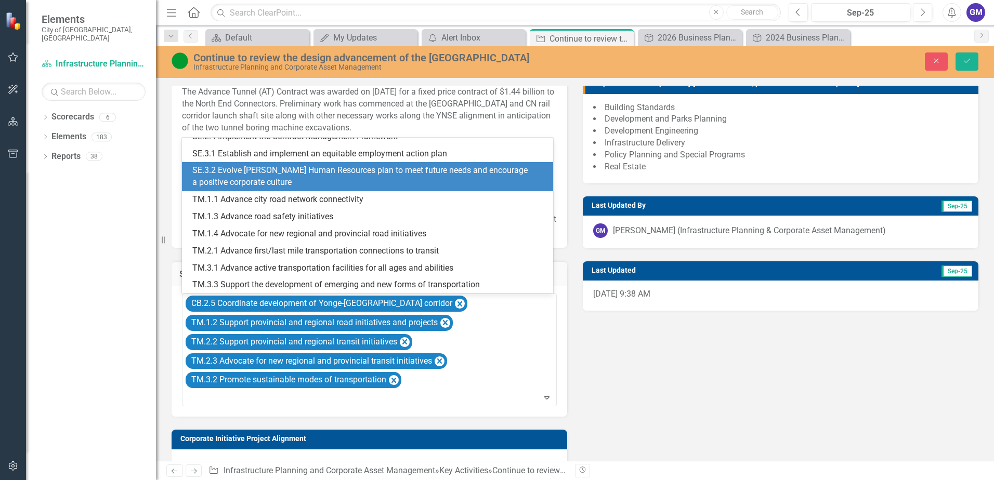
scroll to position [1117, 0]
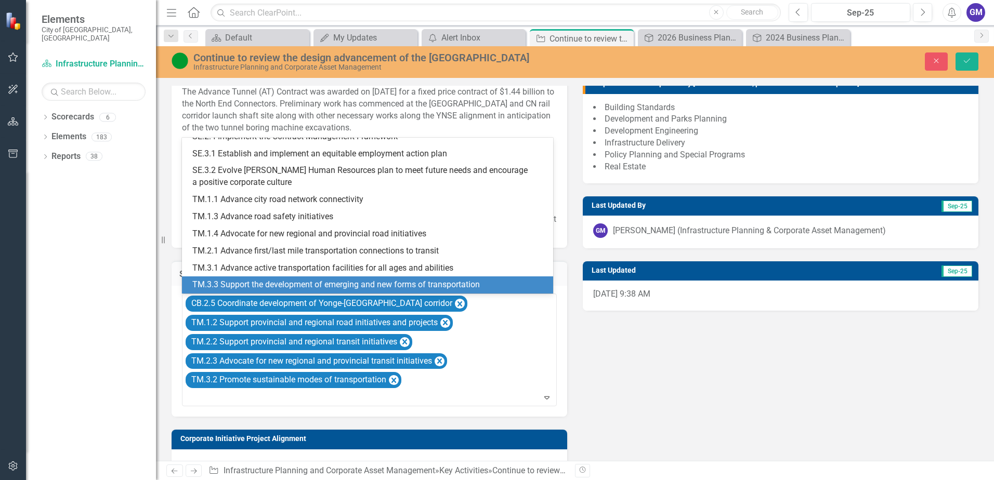
click at [472, 286] on div "TM.3.3 Support the development of emerging and new forms of transportation" at bounding box center [369, 285] width 355 height 12
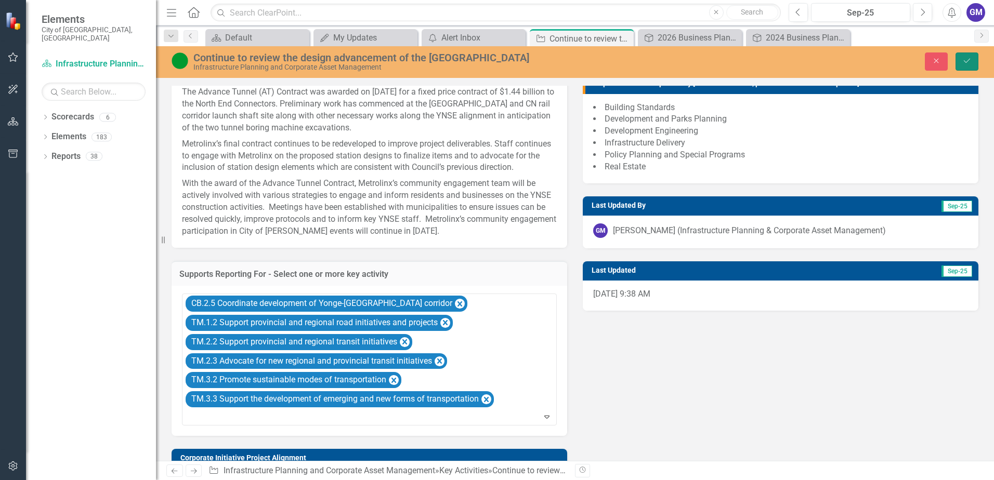
click at [969, 62] on icon "Save" at bounding box center [966, 60] width 9 height 7
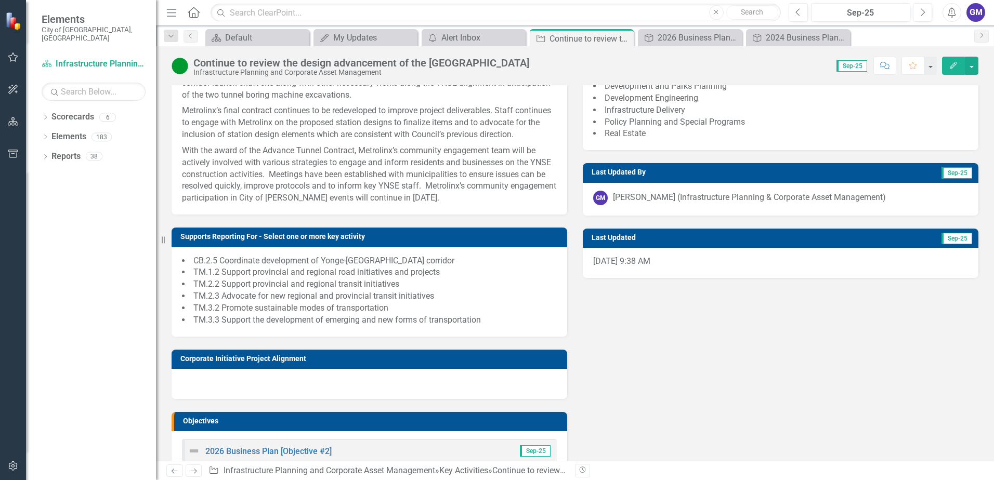
scroll to position [196, 0]
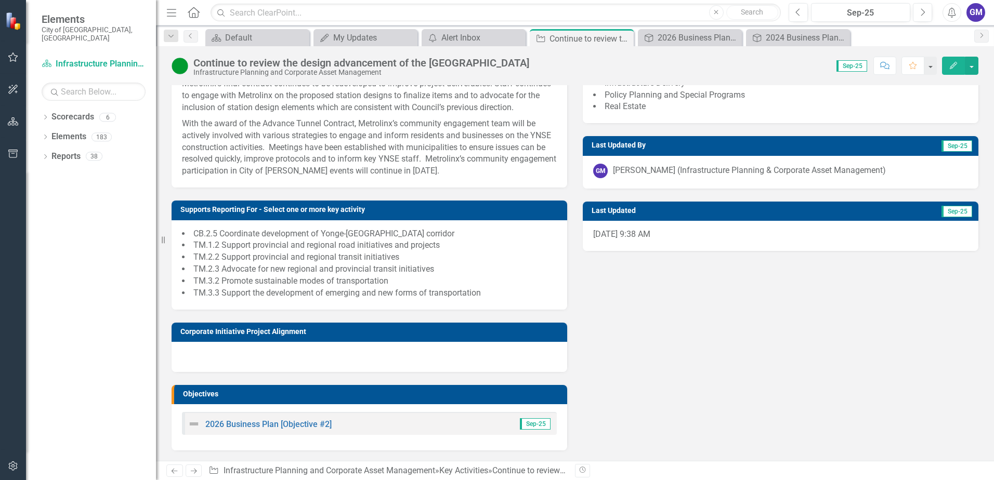
click at [540, 335] on h3 "Corporate Initiative Project Alignment" at bounding box center [371, 332] width 382 height 8
click at [388, 364] on div at bounding box center [370, 357] width 396 height 30
click at [284, 359] on div at bounding box center [370, 357] width 396 height 30
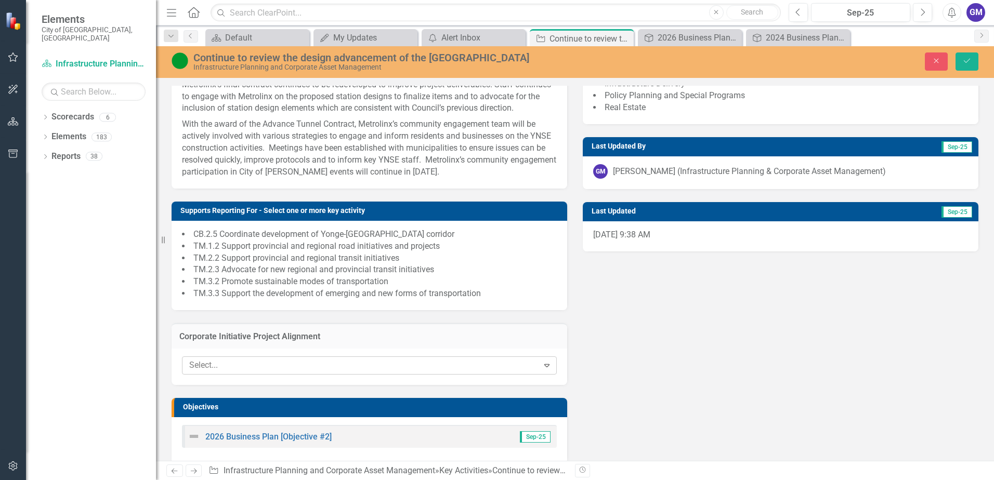
click at [543, 365] on icon "Expand" at bounding box center [547, 365] width 10 height 8
click at [647, 339] on div "Description The [GEOGRAPHIC_DATA] (YNSE) project extends approximately 8 kilome…" at bounding box center [575, 170] width 822 height 587
click at [934, 59] on icon "Close" at bounding box center [936, 60] width 9 height 7
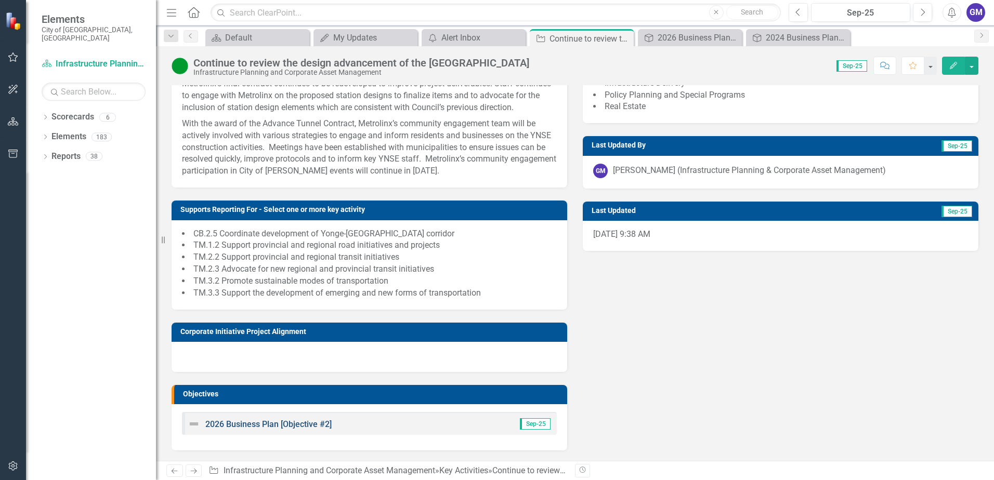
click at [257, 426] on link "2026 Business Plan [Objective #2]" at bounding box center [268, 425] width 126 height 10
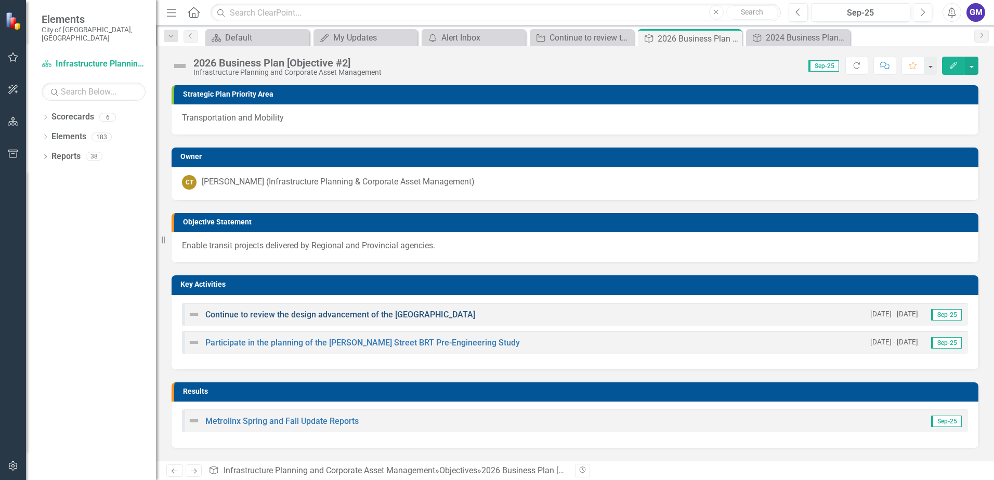
click at [266, 316] on link "Continue to review the design advancement of the [GEOGRAPHIC_DATA]" at bounding box center [340, 315] width 270 height 10
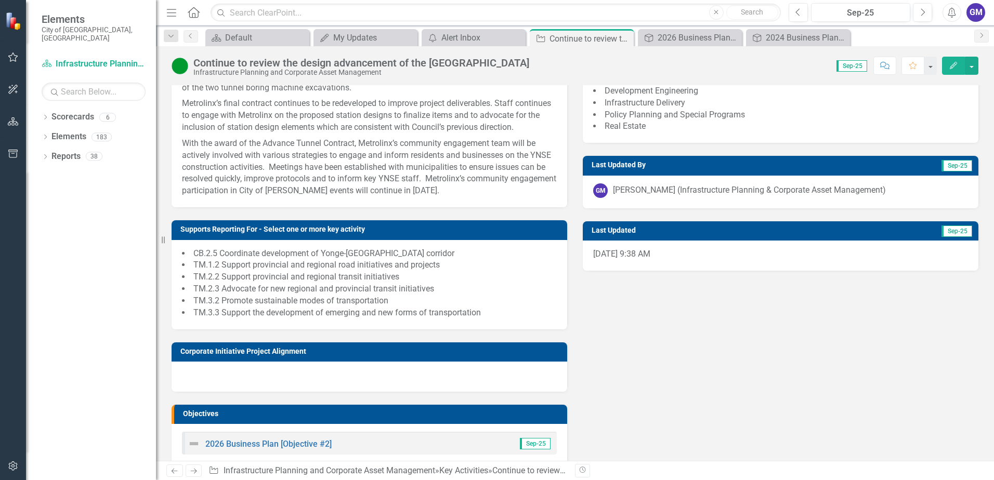
scroll to position [196, 0]
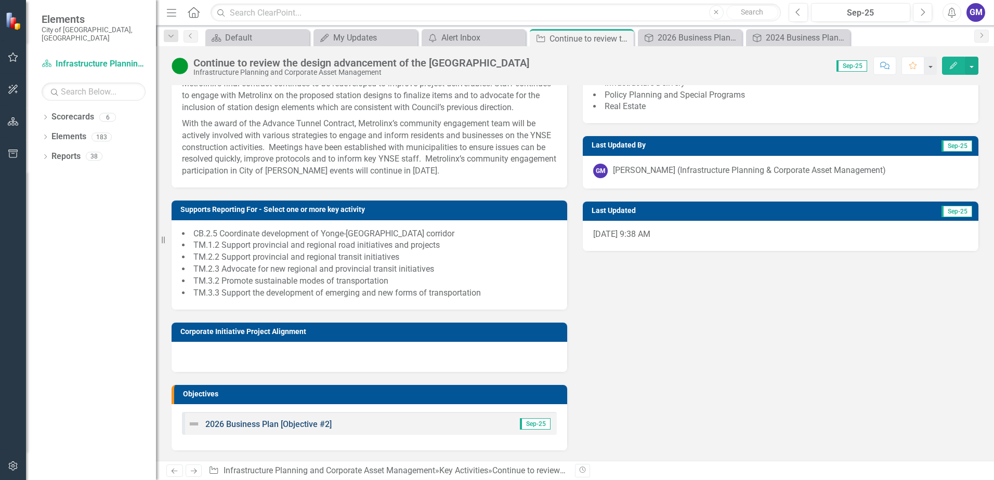
click at [300, 424] on link "2026 Business Plan [Objective #2]" at bounding box center [268, 425] width 126 height 10
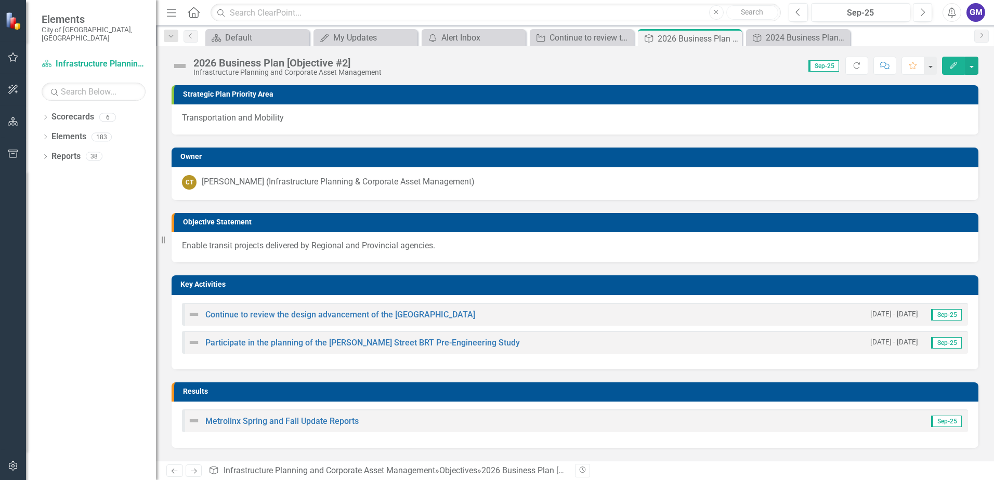
scroll to position [41, 0]
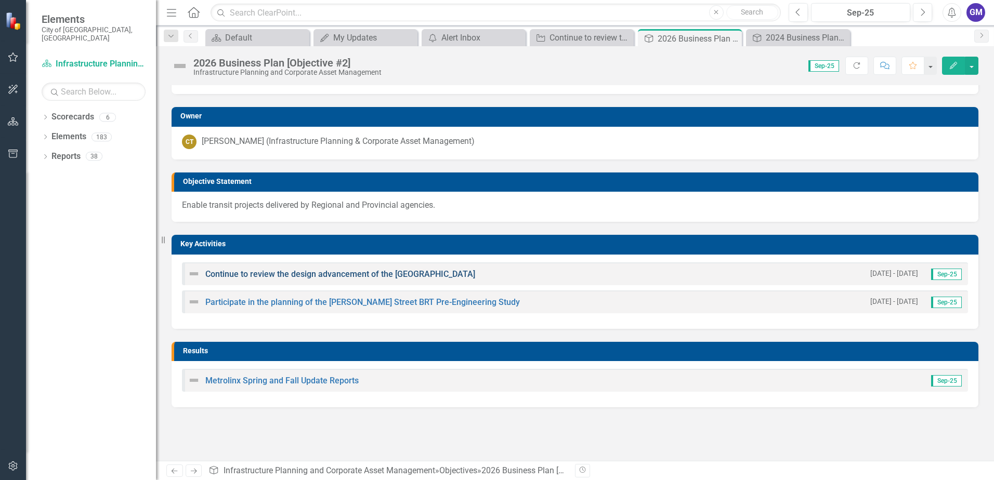
click at [302, 276] on link "Continue to review the design advancement of the [GEOGRAPHIC_DATA]" at bounding box center [340, 274] width 270 height 10
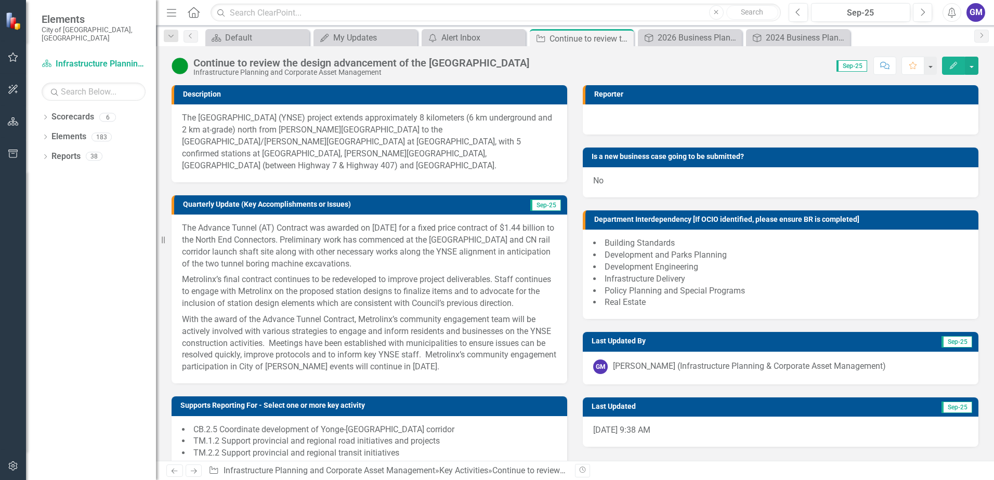
click at [684, 115] on div at bounding box center [781, 119] width 396 height 30
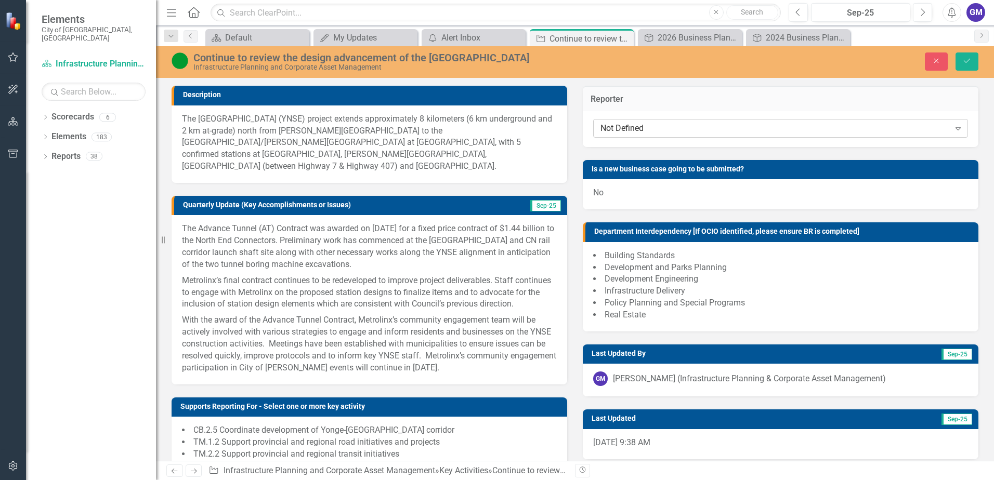
click at [956, 129] on icon at bounding box center [958, 128] width 5 height 3
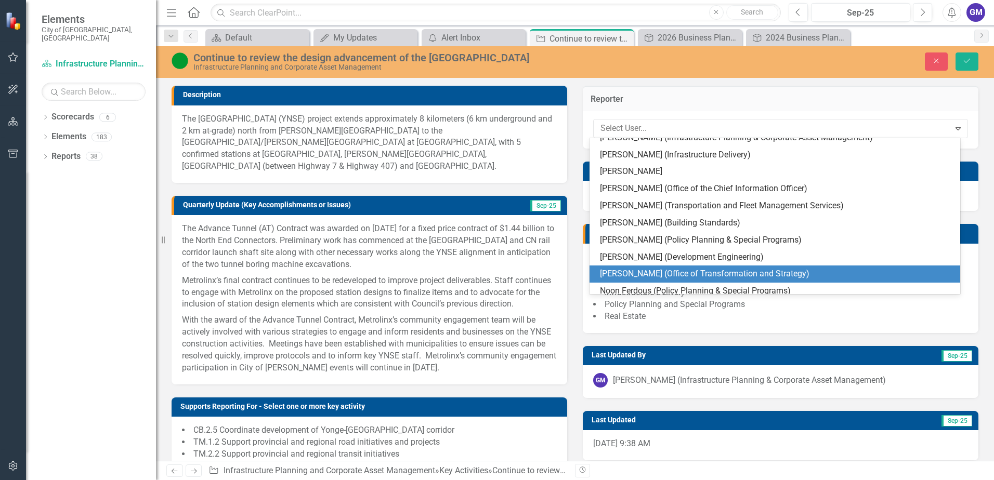
scroll to position [1820, 0]
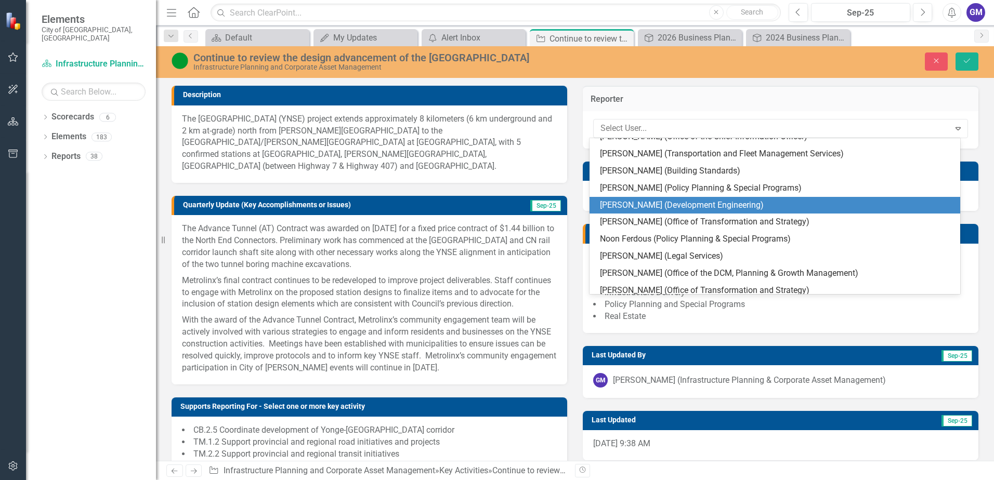
type input "g"
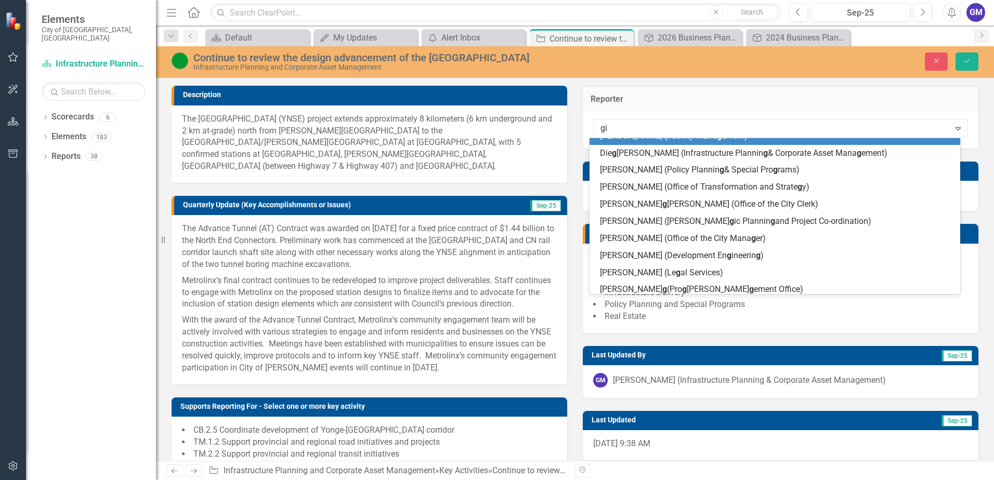
scroll to position [32, 0]
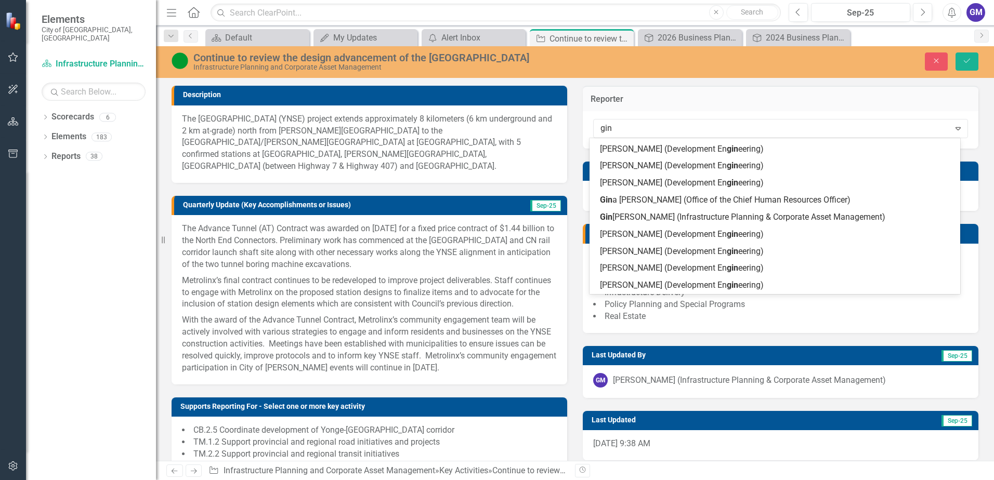
type input "[PERSON_NAME]"
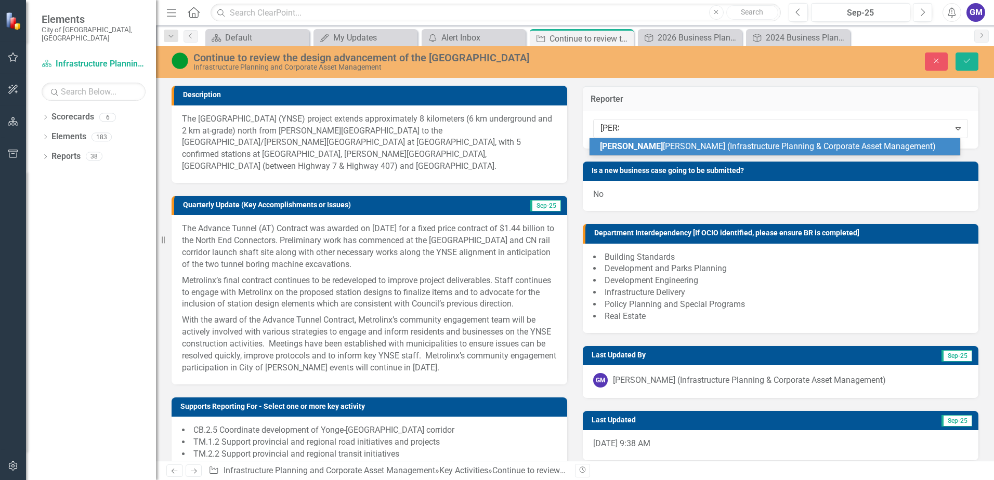
click at [702, 149] on span "[PERSON_NAME] (Infrastructure Planning & Corporate Asset Management)" at bounding box center [768, 146] width 336 height 10
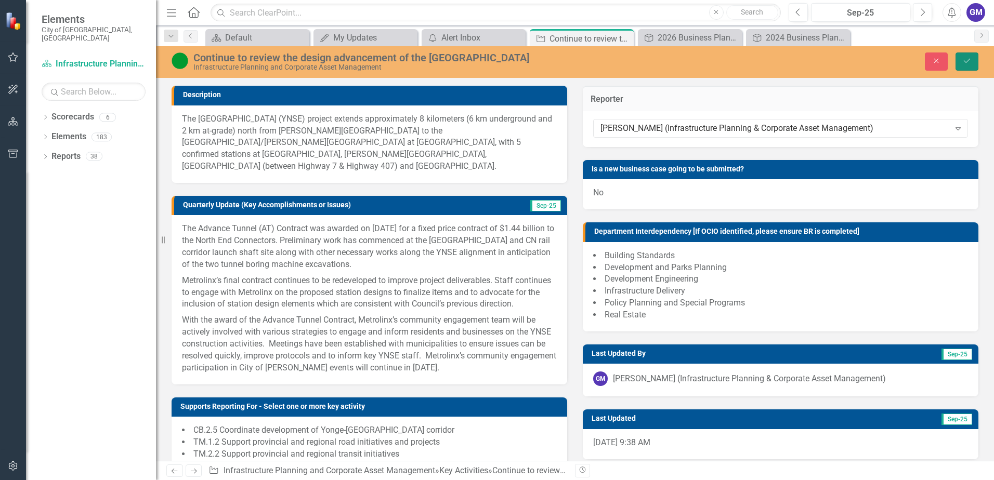
click at [971, 59] on icon "Save" at bounding box center [966, 60] width 9 height 7
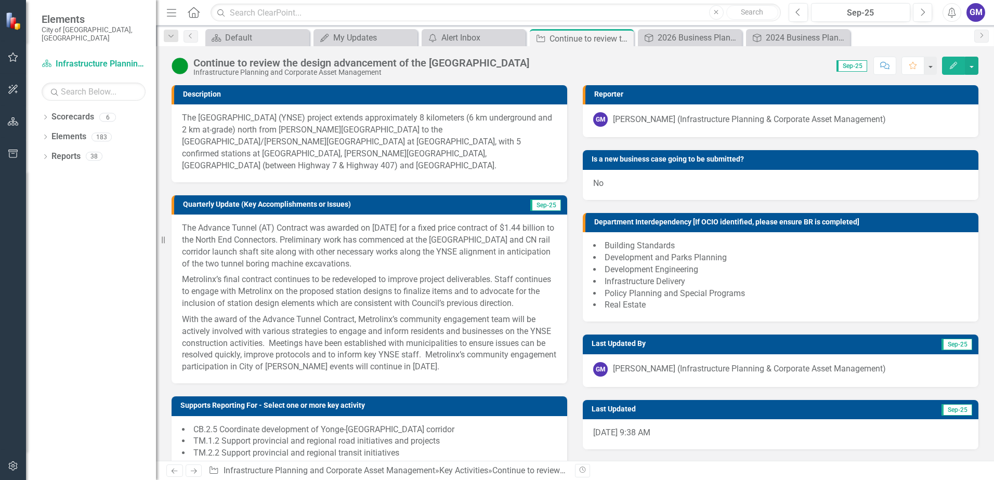
click at [955, 66] on icon "Edit" at bounding box center [953, 65] width 9 height 7
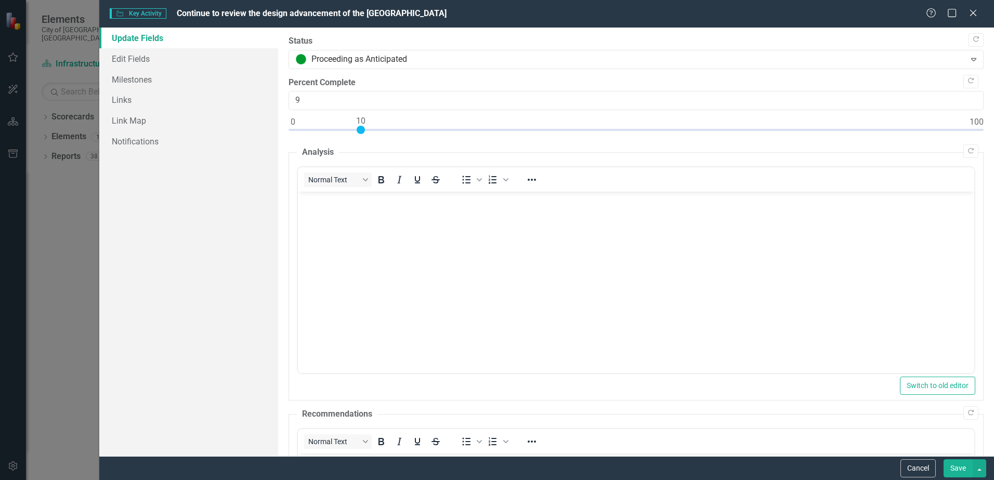
type input "10"
drag, startPoint x: 291, startPoint y: 128, endPoint x: 361, endPoint y: 130, distance: 70.2
click at [361, 130] on div at bounding box center [361, 130] width 8 height 8
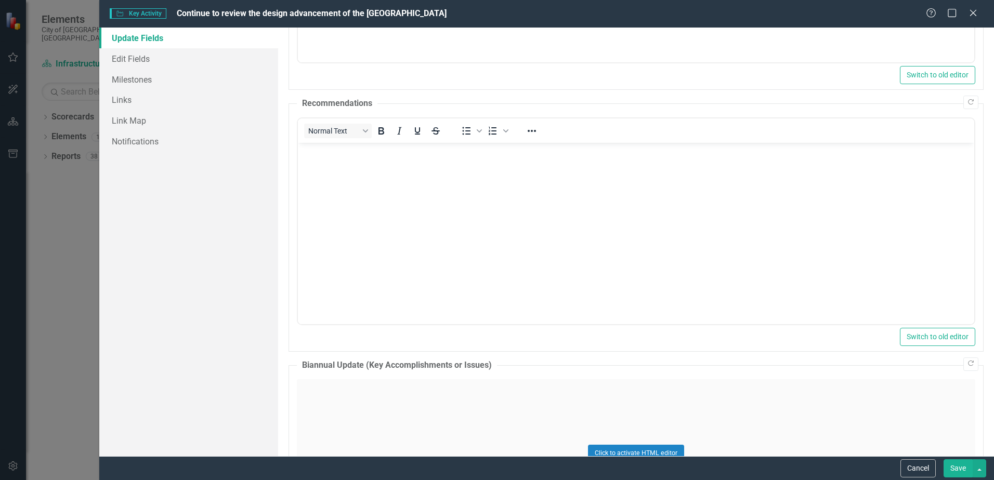
scroll to position [312, 0]
click at [958, 471] on button "Save" at bounding box center [958, 469] width 29 height 18
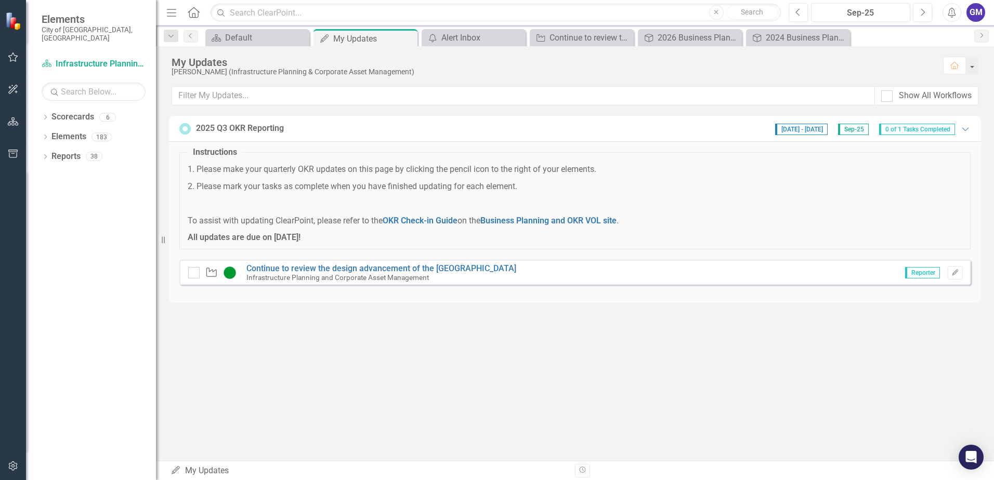
click at [367, 274] on small "Infrastructure Planning and Corporate Asset Management" at bounding box center [337, 277] width 182 height 8
click at [287, 275] on small "Infrastructure Planning and Corporate Asset Management" at bounding box center [337, 277] width 182 height 8
click at [288, 267] on link "Continue to review the design advancement of the [GEOGRAPHIC_DATA]" at bounding box center [381, 269] width 270 height 10
